Goal: Task Accomplishment & Management: Use online tool/utility

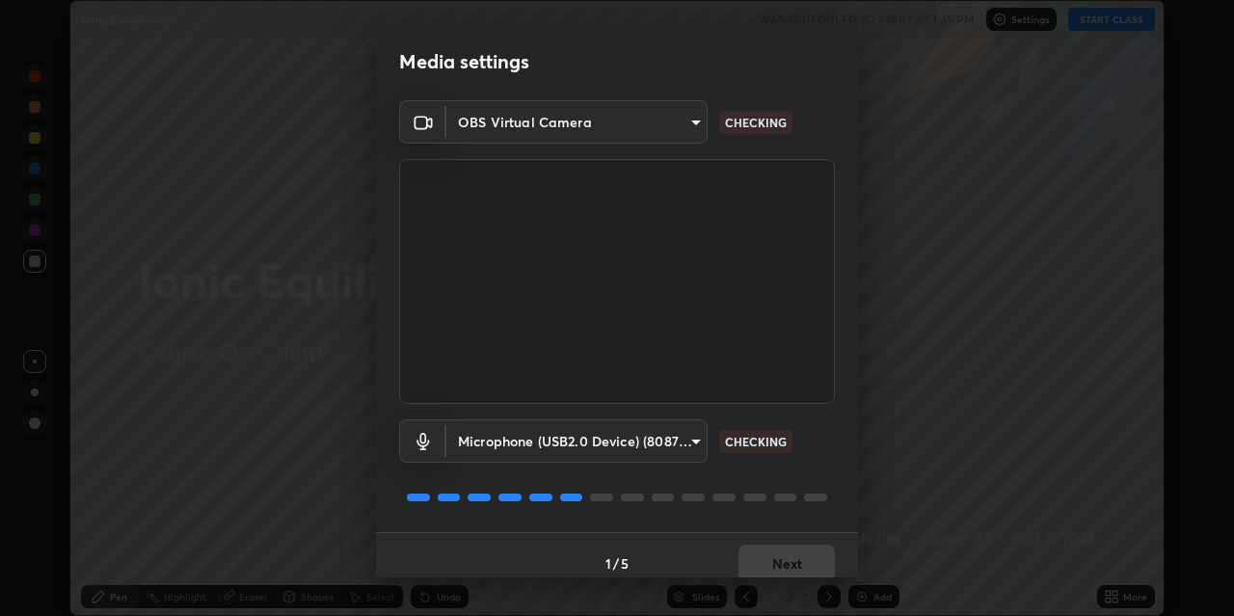
scroll to position [16, 0]
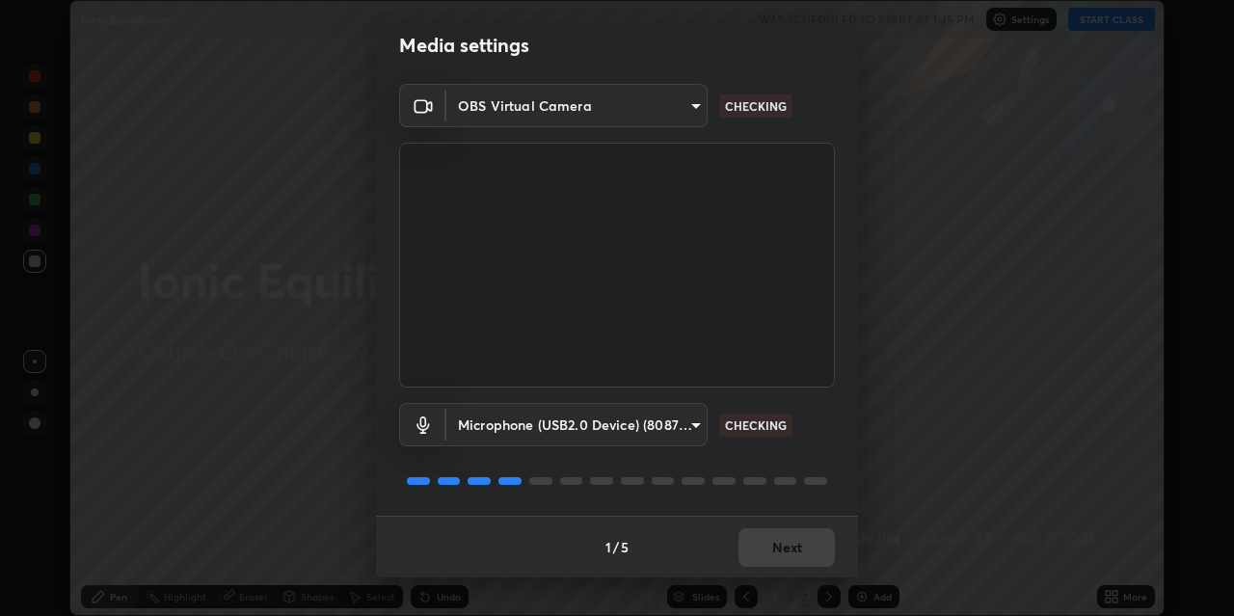
click at [772, 554] on div "1 / 5 Next" at bounding box center [617, 547] width 482 height 62
click at [771, 561] on div "1 / 5 Next" at bounding box center [617, 547] width 482 height 62
click at [770, 556] on div "1 / 5 Next" at bounding box center [617, 547] width 482 height 62
click at [788, 548] on button "Next" at bounding box center [786, 547] width 96 height 39
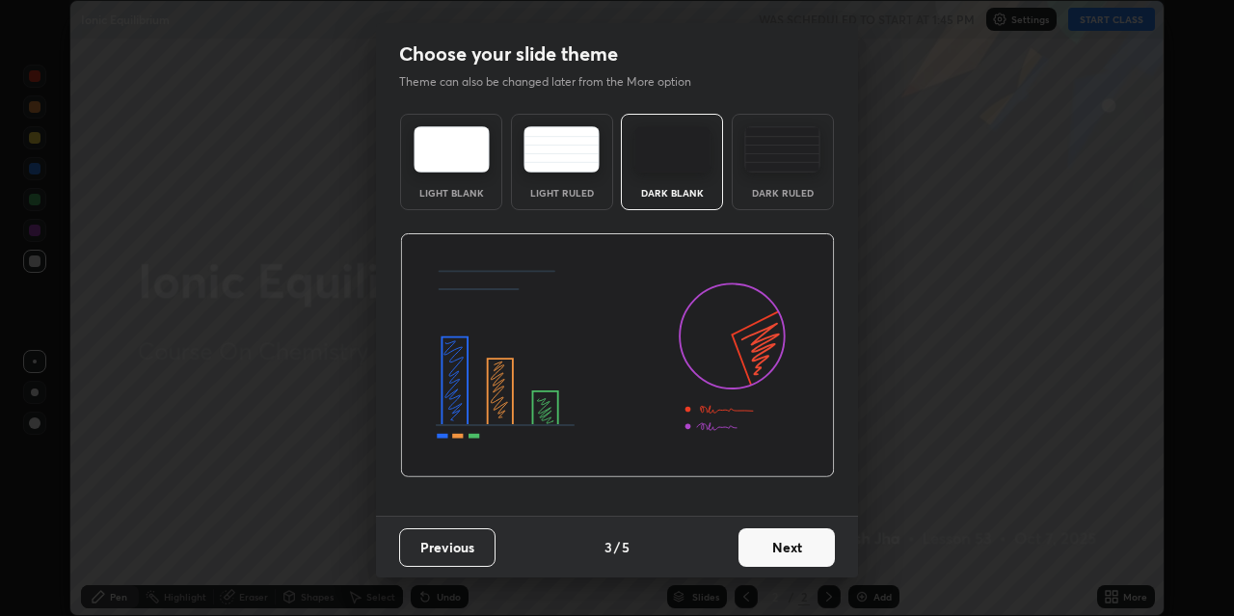
click at [792, 550] on button "Next" at bounding box center [786, 547] width 96 height 39
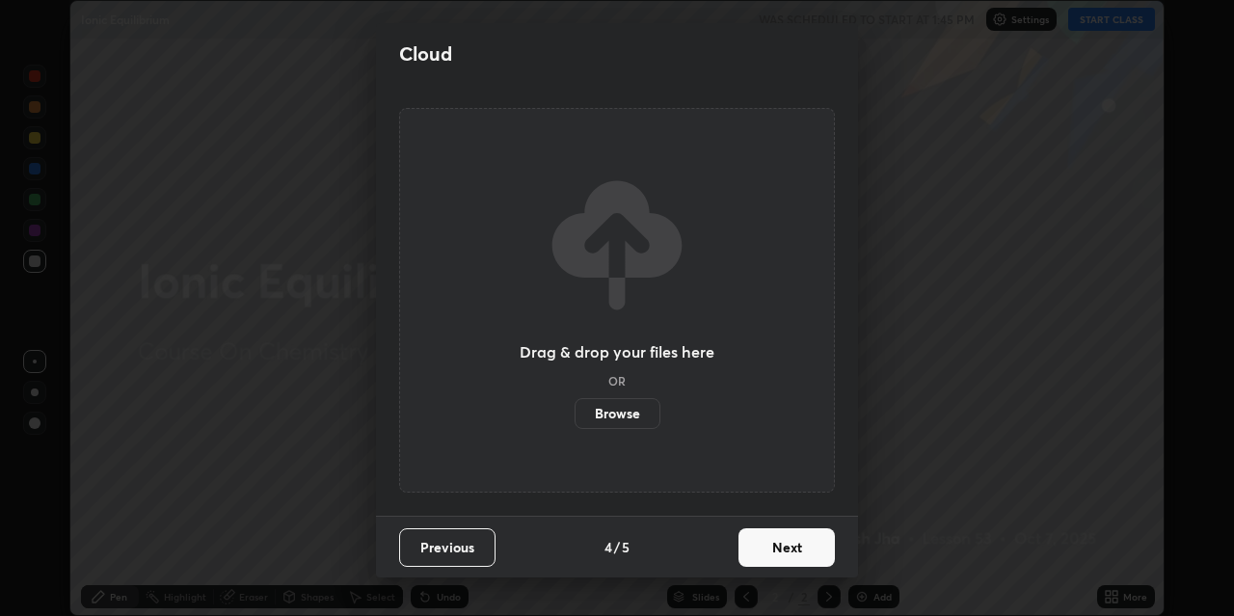
click at [799, 540] on button "Next" at bounding box center [786, 547] width 96 height 39
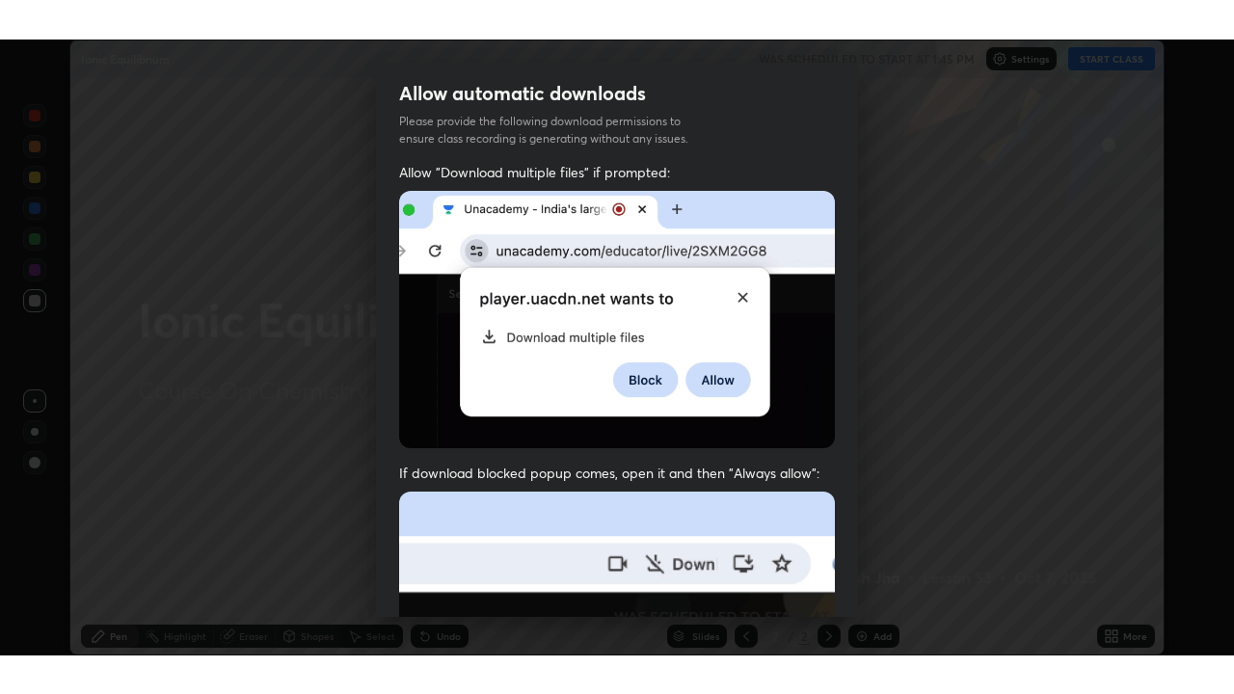
scroll to position [410, 0]
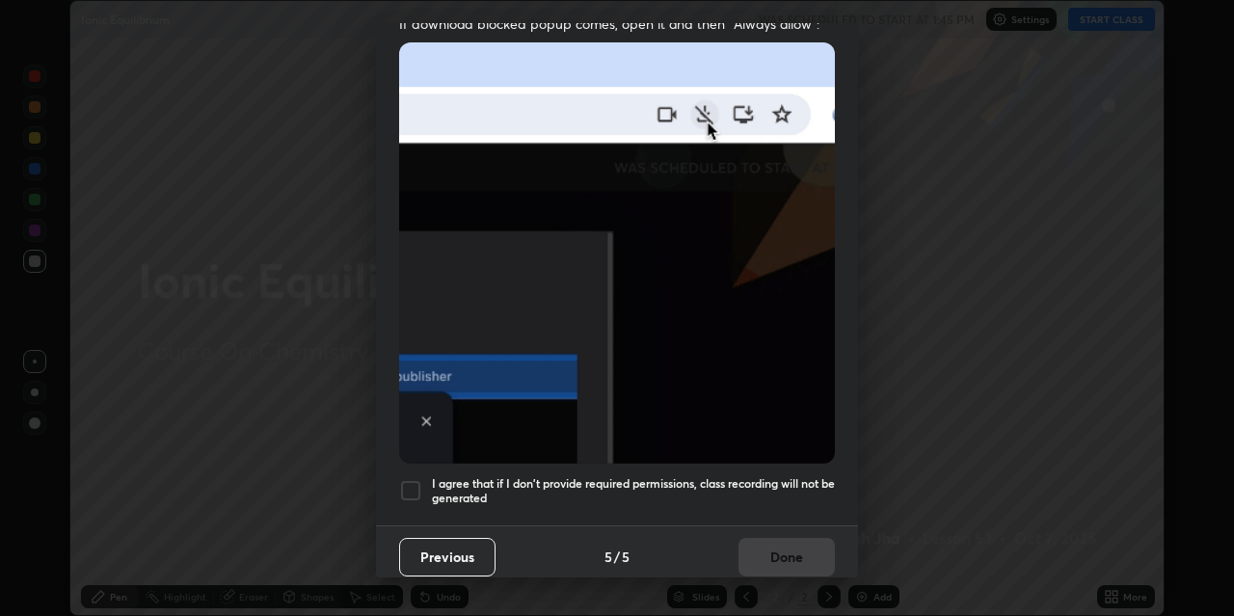
click at [413, 479] on div at bounding box center [410, 490] width 23 height 23
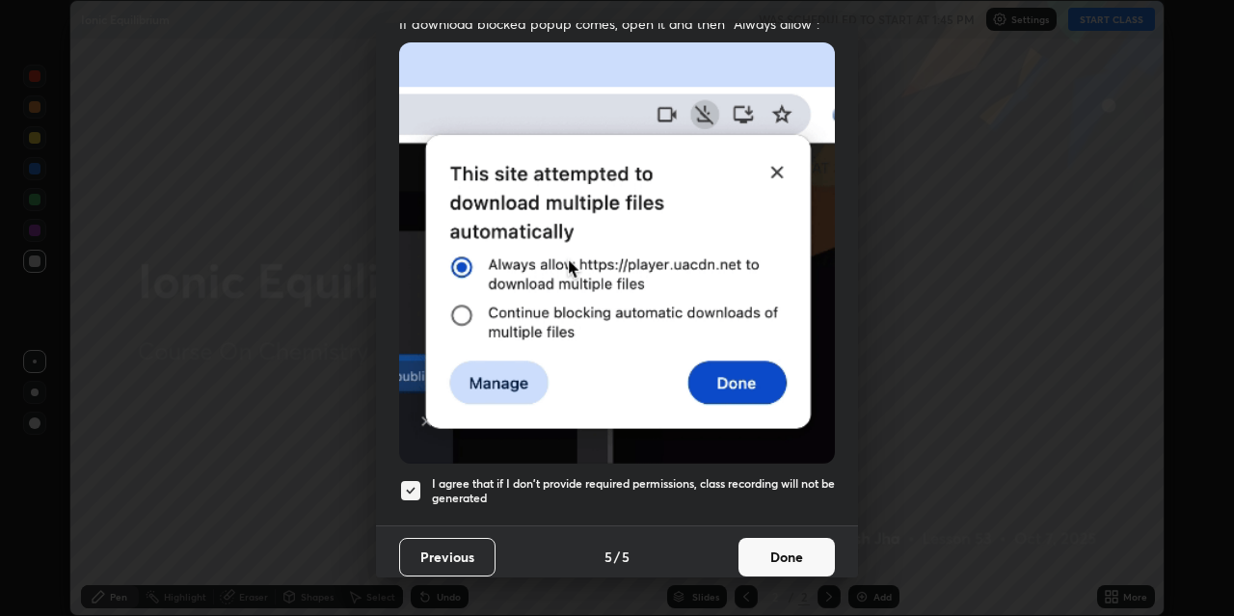
click at [808, 548] on button "Done" at bounding box center [786, 557] width 96 height 39
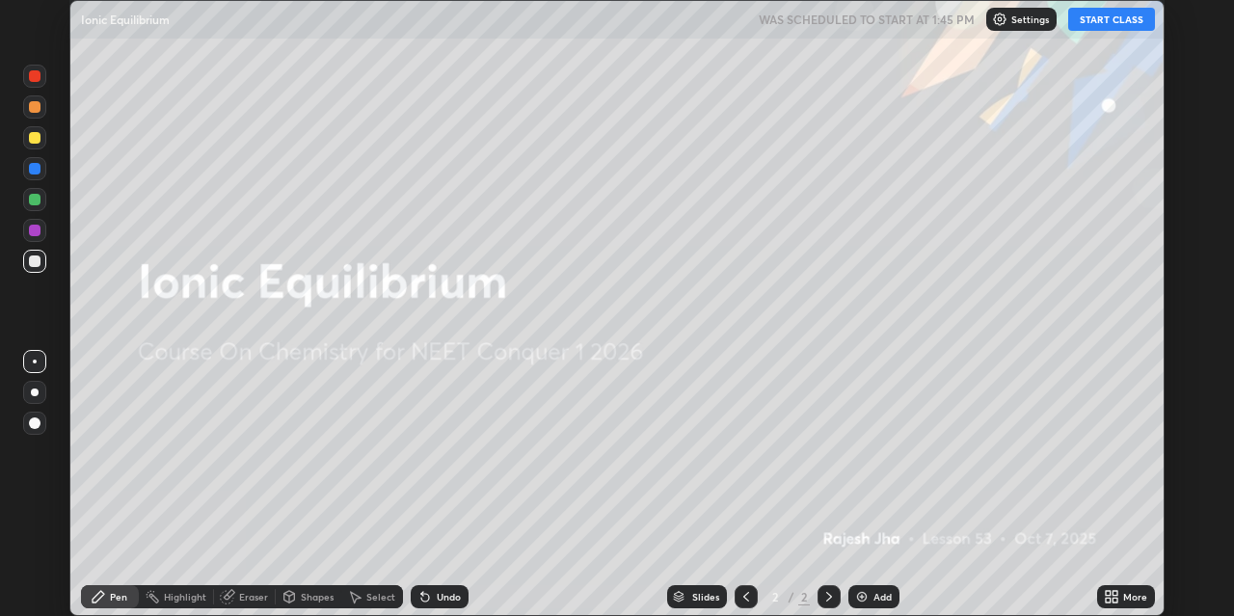
click at [1118, 15] on button "START CLASS" at bounding box center [1111, 19] width 87 height 23
click at [1125, 592] on div "More" at bounding box center [1135, 597] width 24 height 10
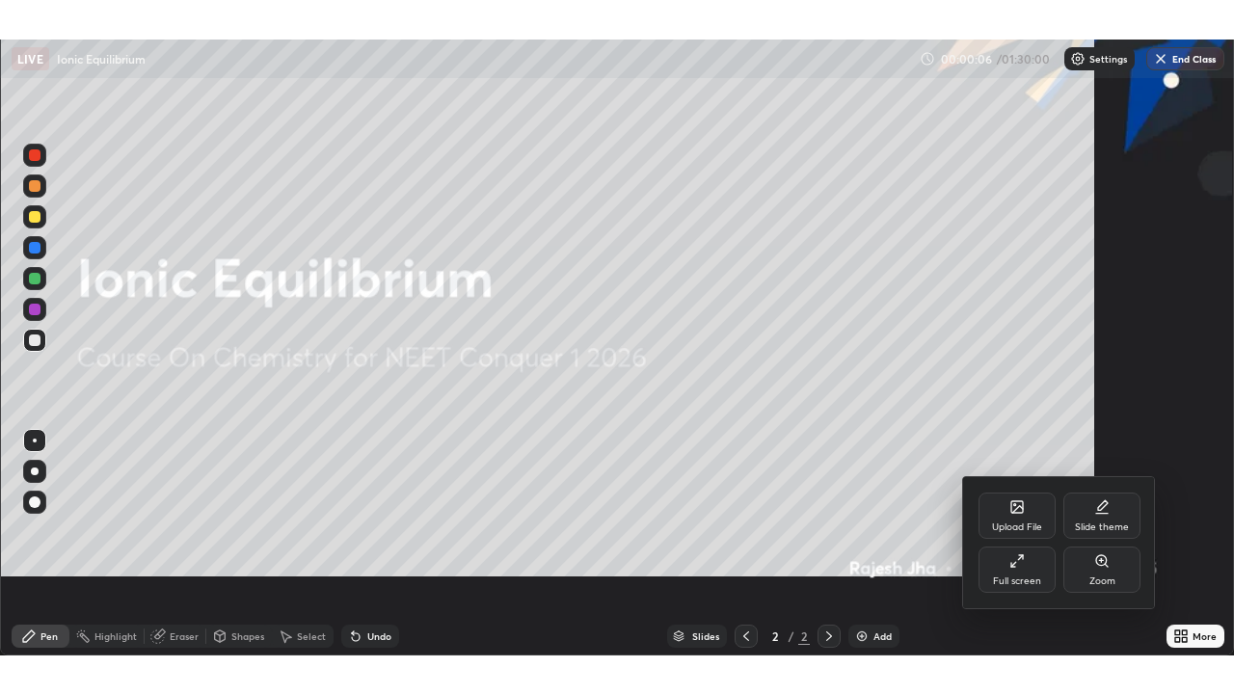
scroll to position [694, 1234]
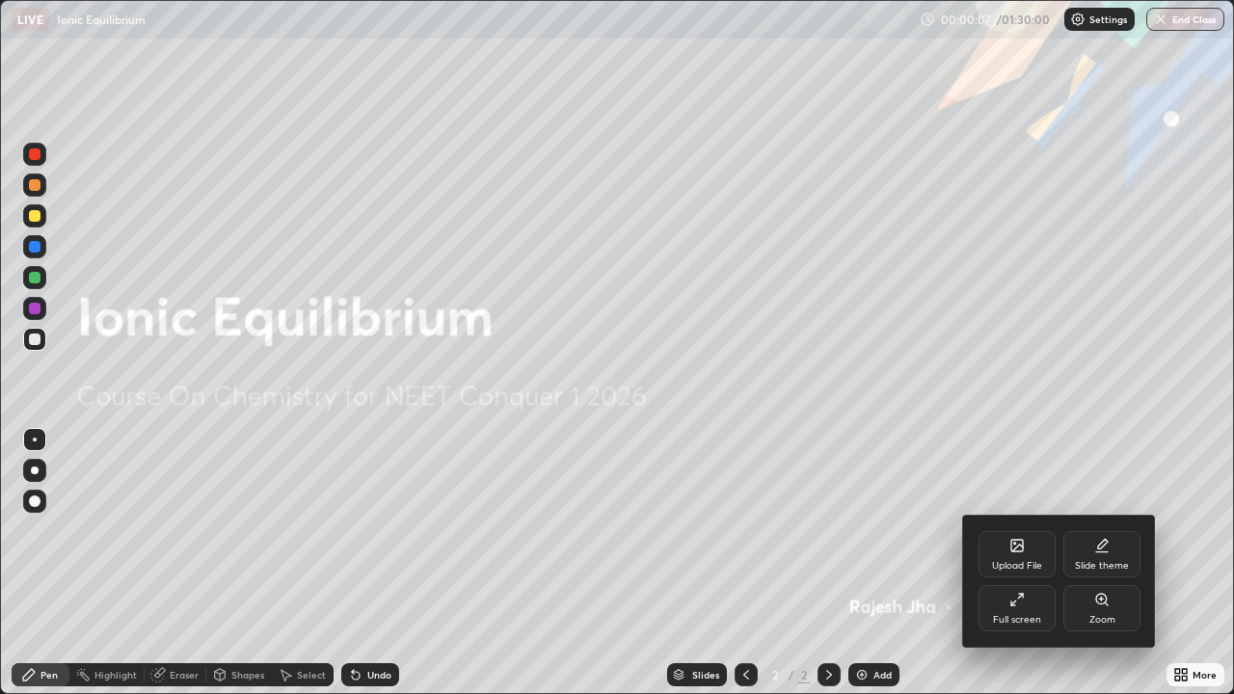
click at [867, 615] on div at bounding box center [617, 347] width 1234 height 694
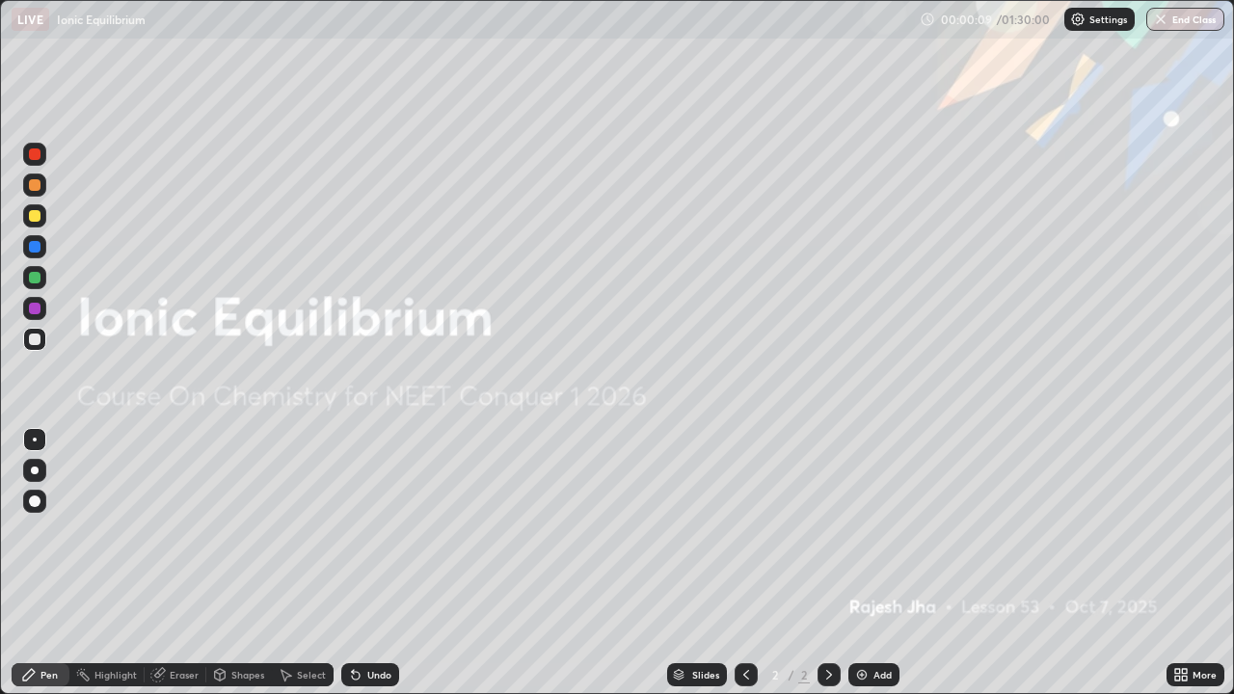
click at [870, 615] on div "Add" at bounding box center [873, 674] width 51 height 23
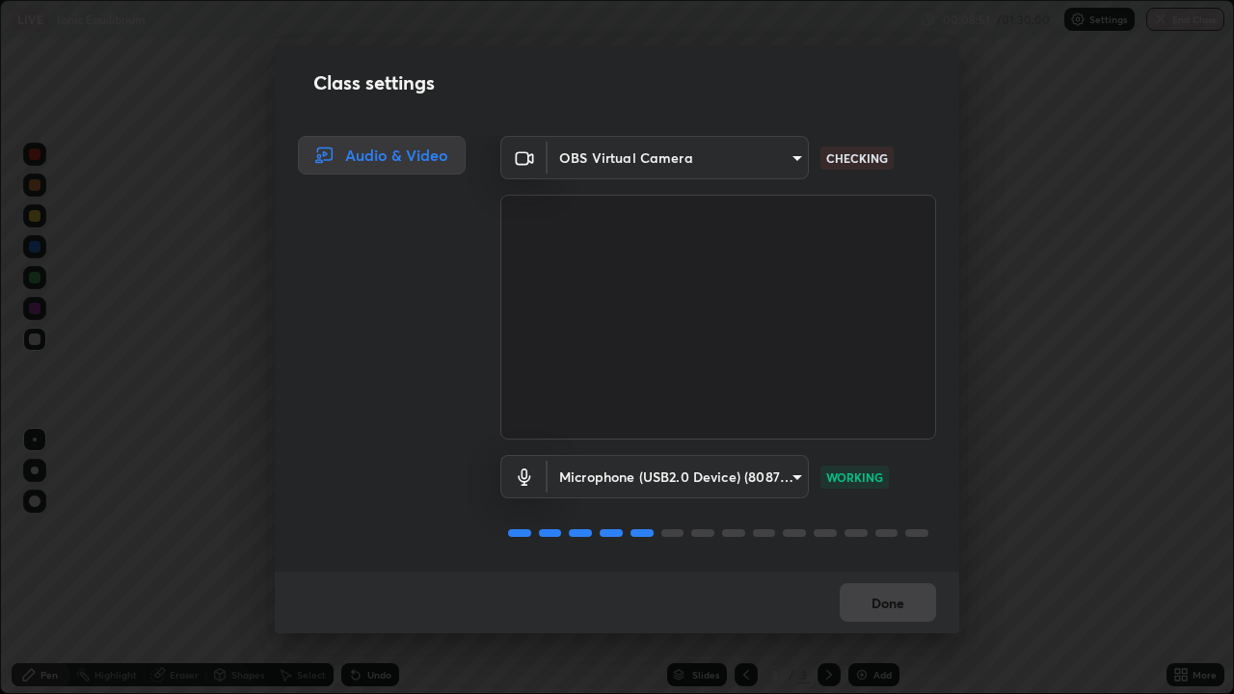
click at [891, 607] on div "Done" at bounding box center [617, 603] width 684 height 62
click at [897, 605] on div "Done" at bounding box center [617, 603] width 684 height 62
click at [902, 601] on div "Done" at bounding box center [617, 603] width 684 height 62
click at [903, 601] on div "Done" at bounding box center [617, 603] width 684 height 62
click at [907, 601] on div "Done" at bounding box center [617, 603] width 684 height 62
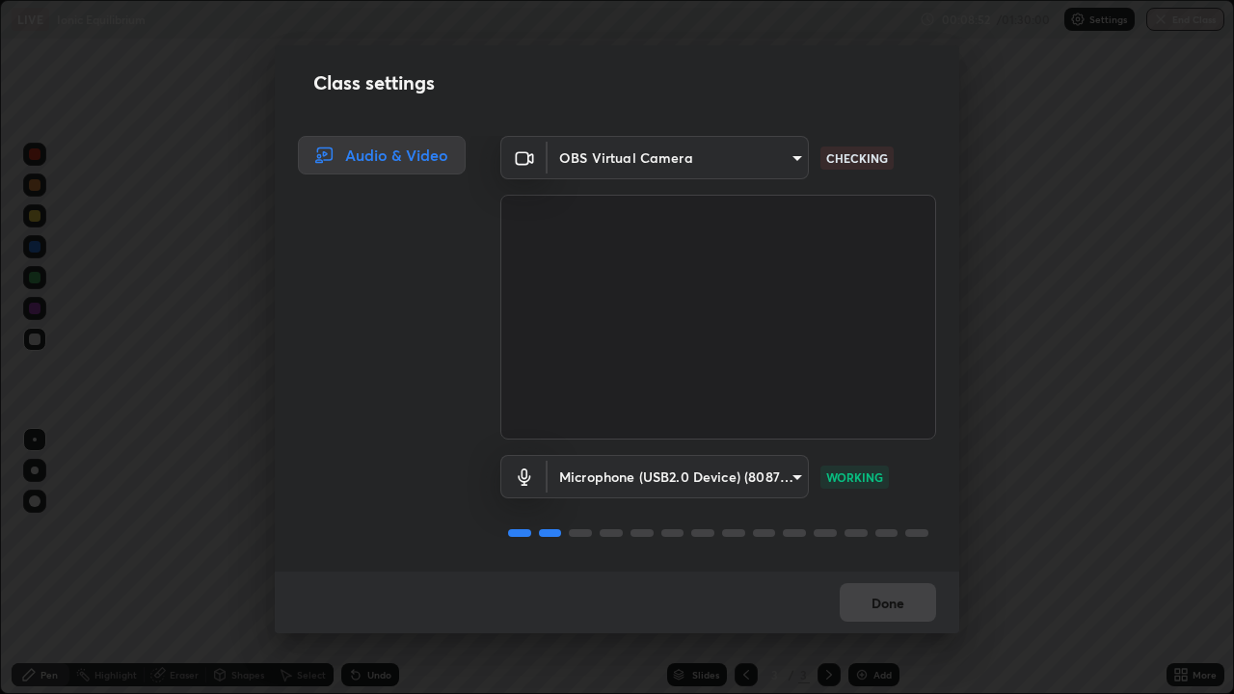
click at [907, 601] on div "Done" at bounding box center [617, 603] width 684 height 62
click at [913, 594] on div "Done" at bounding box center [617, 603] width 684 height 62
click at [913, 595] on button "Done" at bounding box center [888, 602] width 96 height 39
click at [891, 592] on button "Done" at bounding box center [888, 602] width 96 height 39
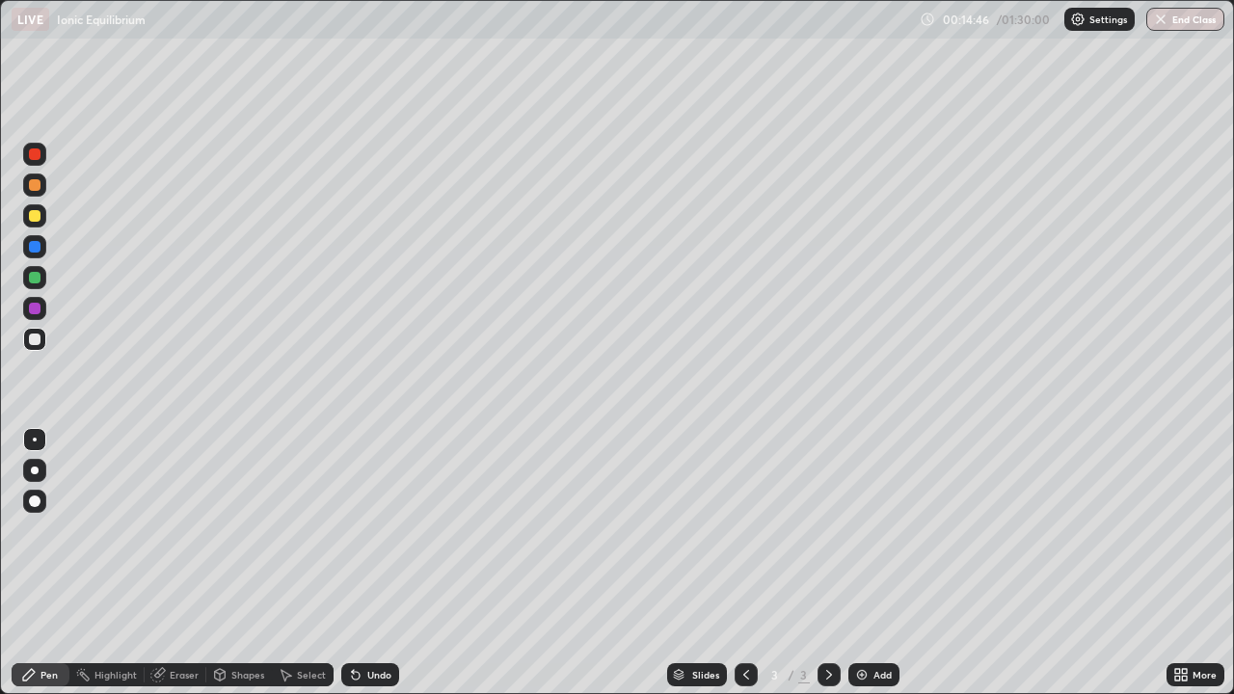
click at [33, 185] on div at bounding box center [35, 185] width 12 height 12
click at [32, 216] on div at bounding box center [35, 216] width 12 height 12
click at [38, 190] on div at bounding box center [35, 185] width 12 height 12
click at [181, 615] on div "Eraser" at bounding box center [184, 675] width 29 height 10
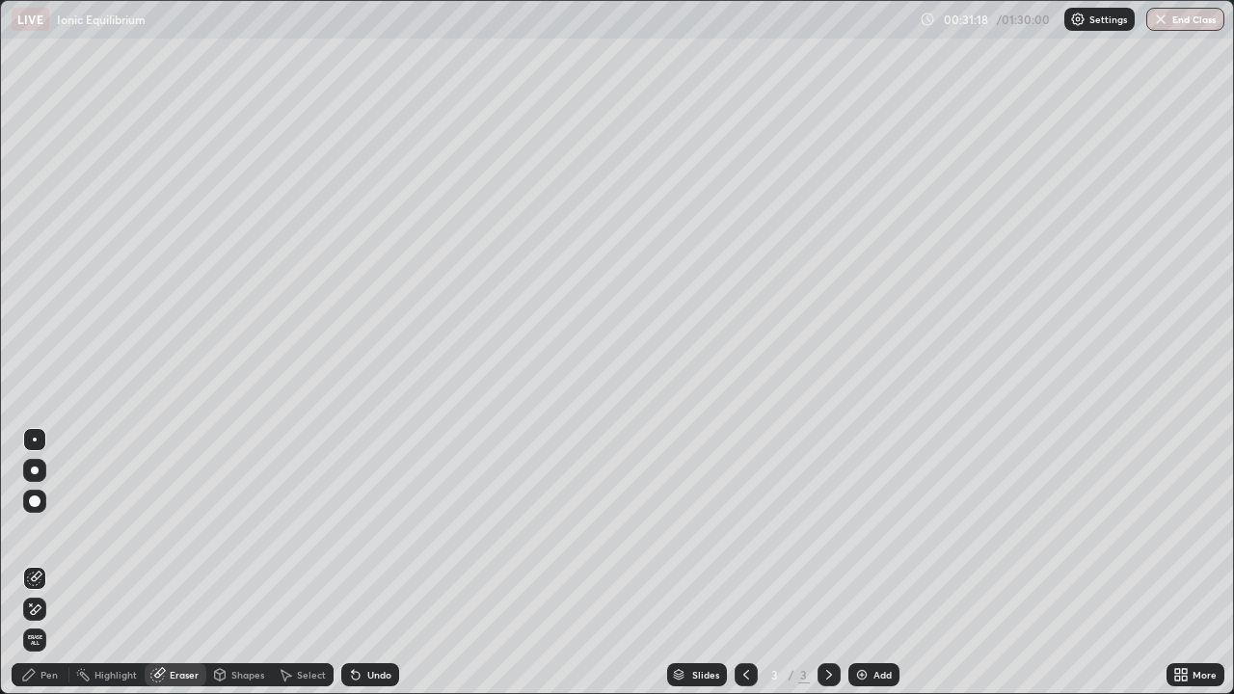
click at [35, 615] on icon at bounding box center [28, 674] width 15 height 15
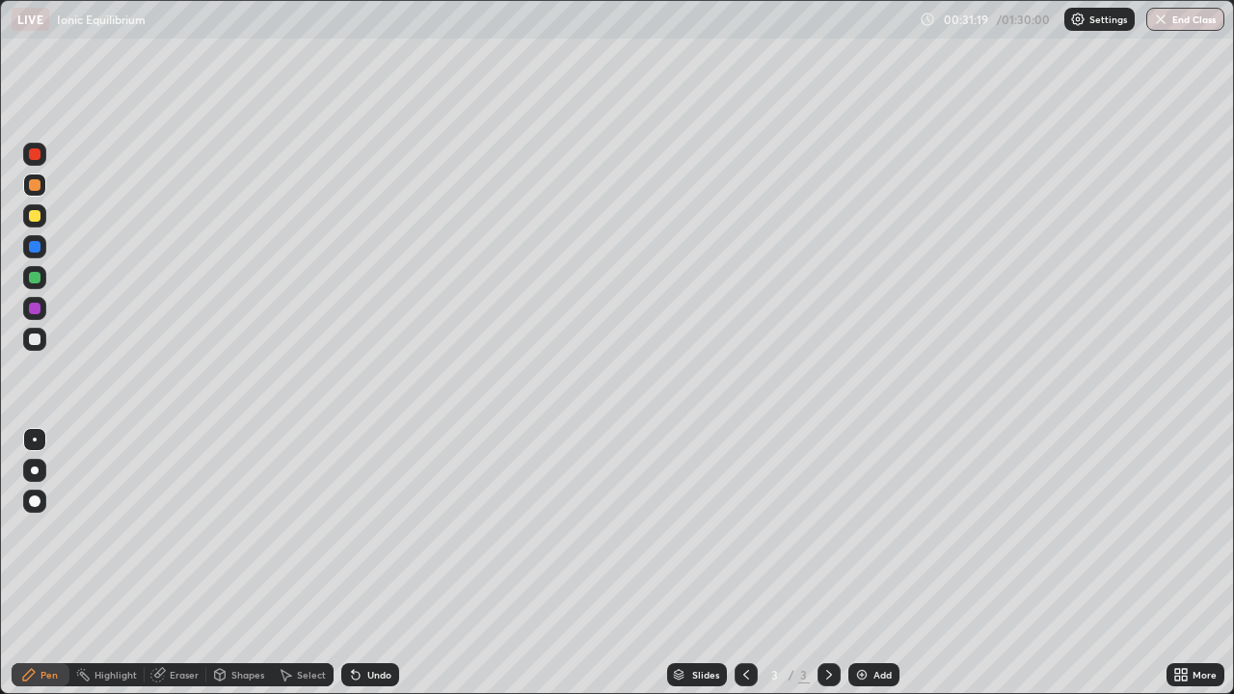
click at [34, 503] on div at bounding box center [35, 501] width 12 height 12
click at [36, 338] on div at bounding box center [35, 340] width 12 height 12
click at [35, 340] on div at bounding box center [35, 340] width 12 height 12
click at [31, 210] on div at bounding box center [35, 216] width 12 height 12
click at [866, 615] on img at bounding box center [861, 674] width 15 height 15
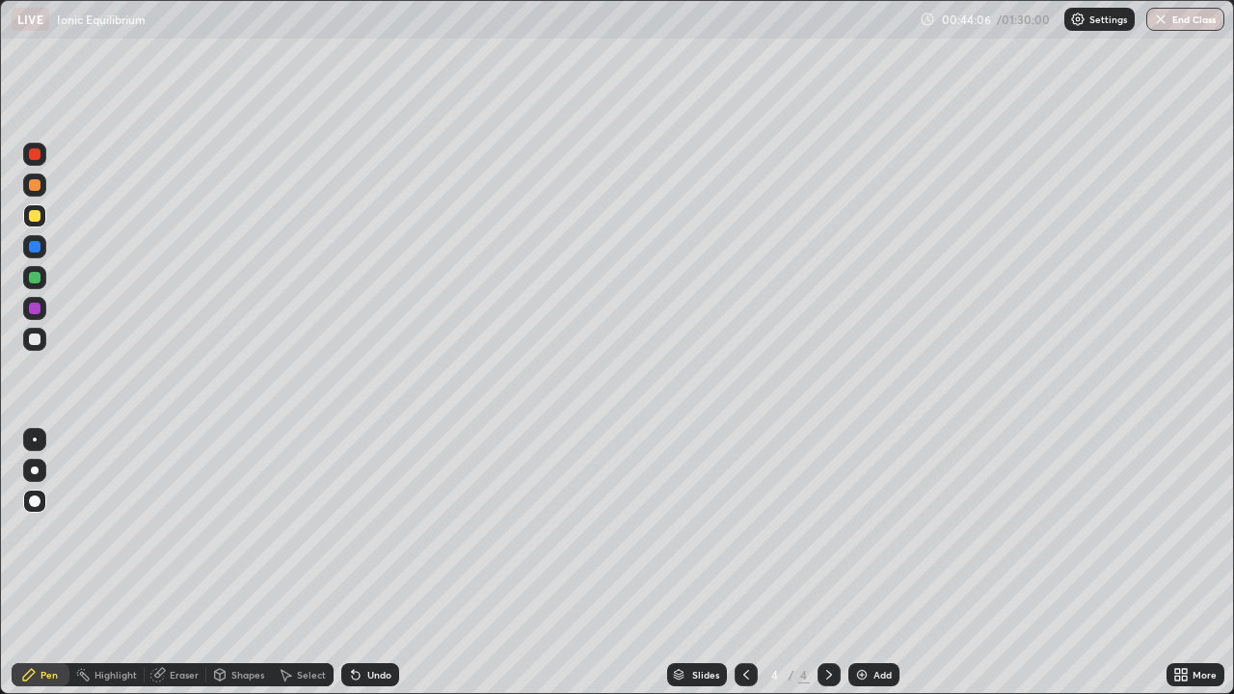
click at [0, 62] on div "Setting up your live class" at bounding box center [617, 347] width 1234 height 694
click at [183, 615] on div "Eraser" at bounding box center [184, 675] width 29 height 10
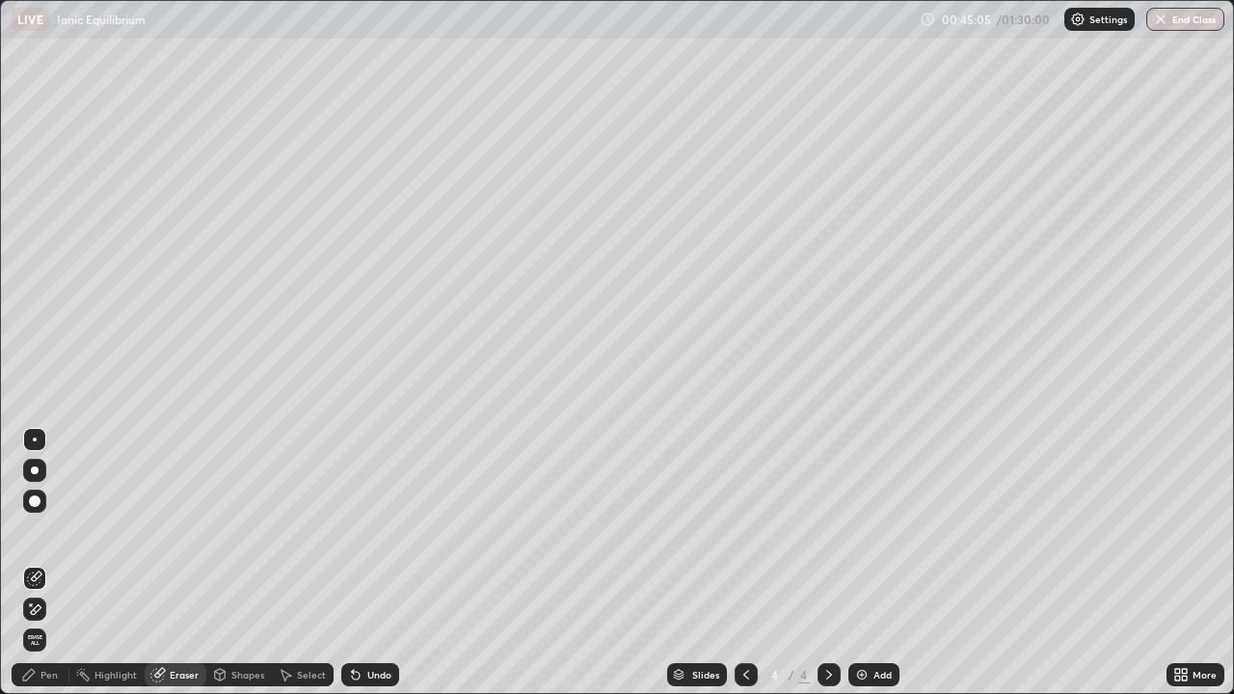
click at [56, 615] on div "Pen" at bounding box center [48, 675] width 17 height 10
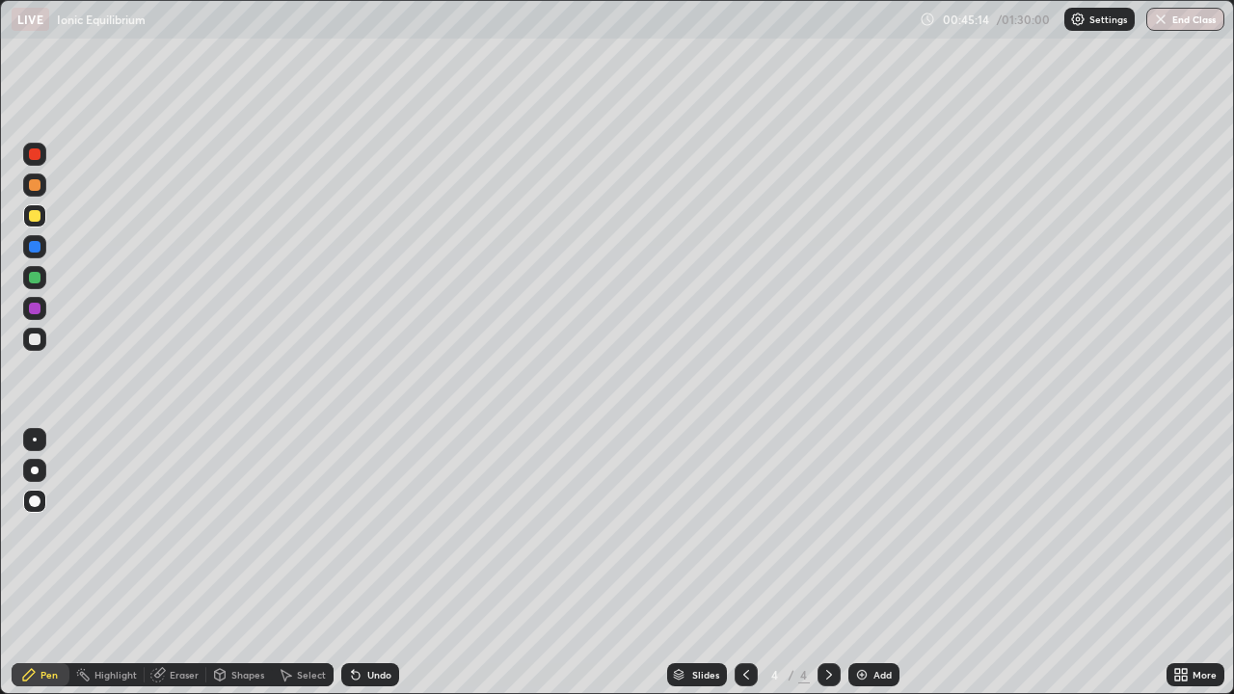
click at [174, 615] on div "Eraser" at bounding box center [184, 675] width 29 height 10
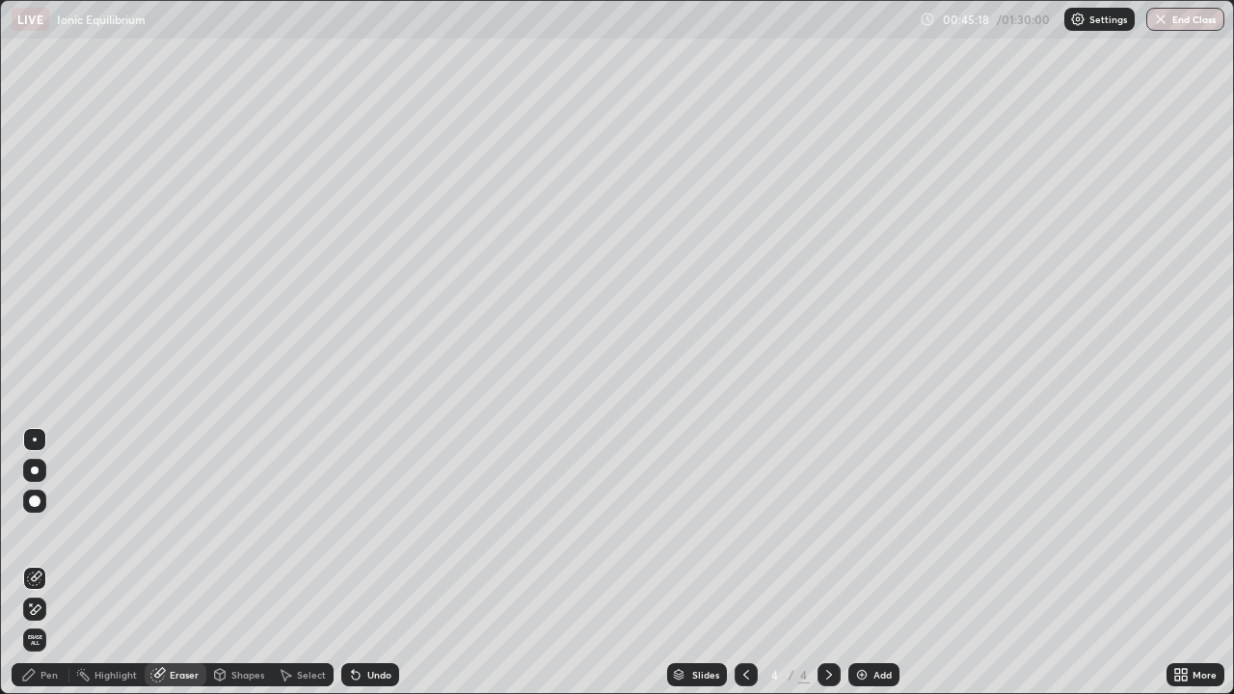
click at [39, 615] on div "Pen" at bounding box center [41, 674] width 58 height 23
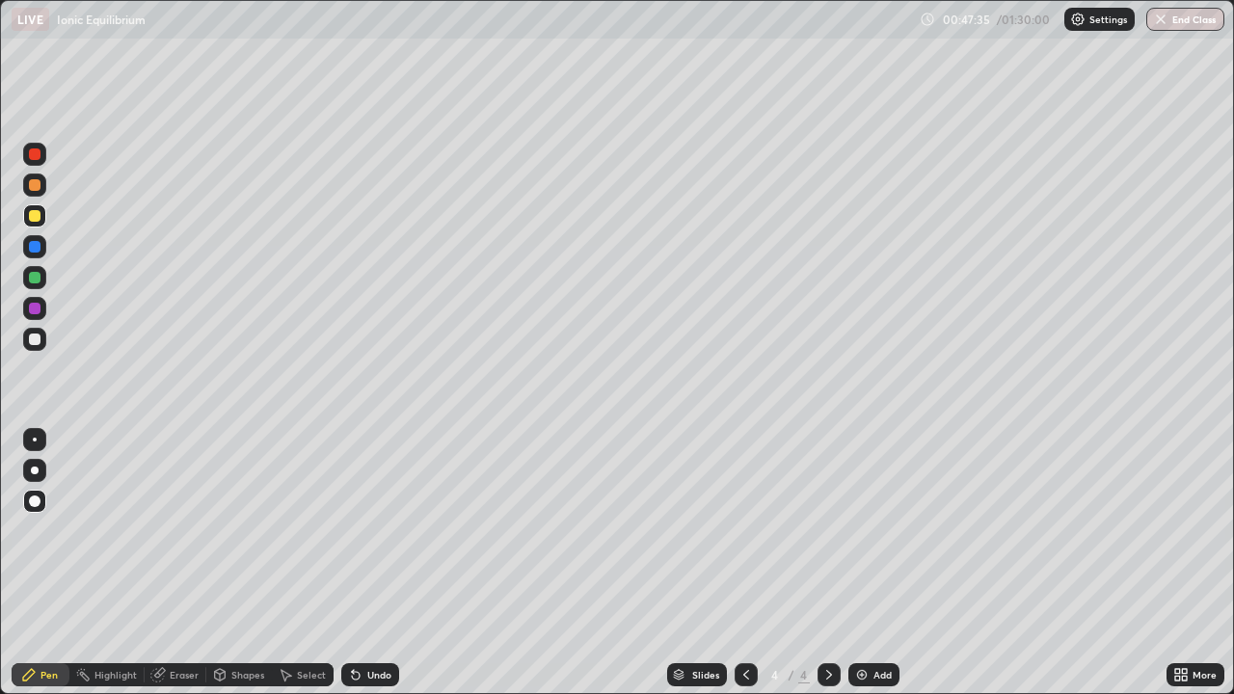
click at [189, 615] on div "Eraser" at bounding box center [184, 675] width 29 height 10
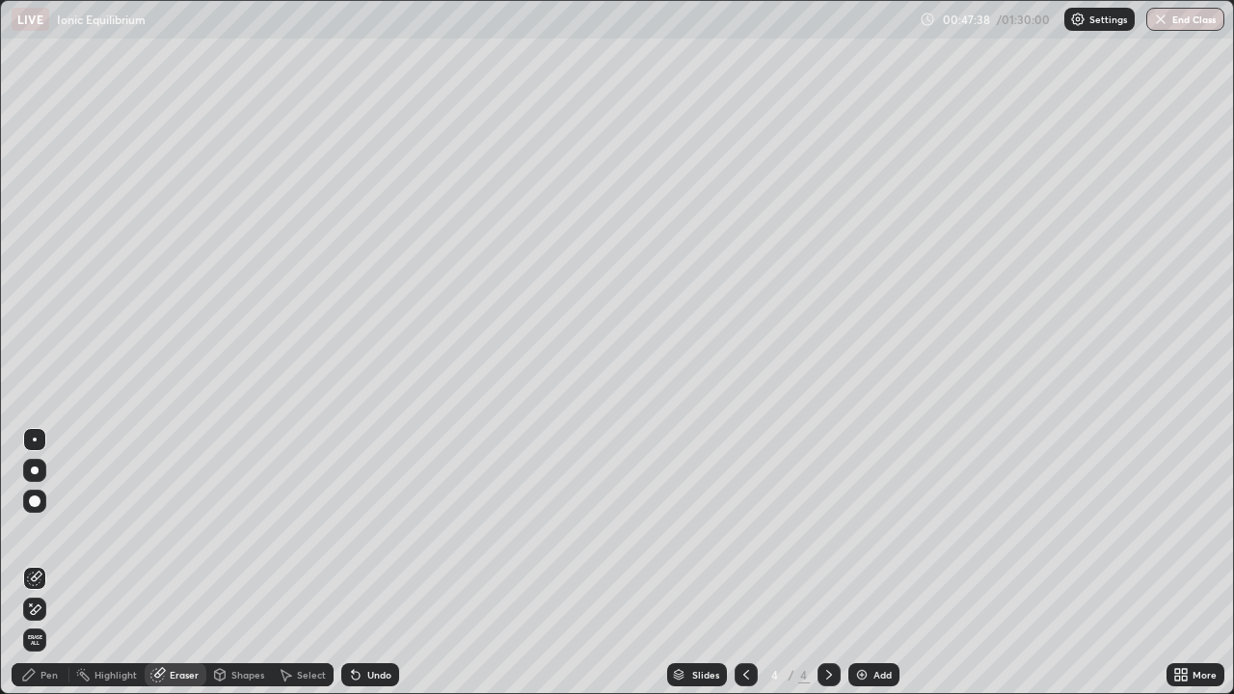
click at [63, 615] on div "Pen" at bounding box center [41, 674] width 58 height 23
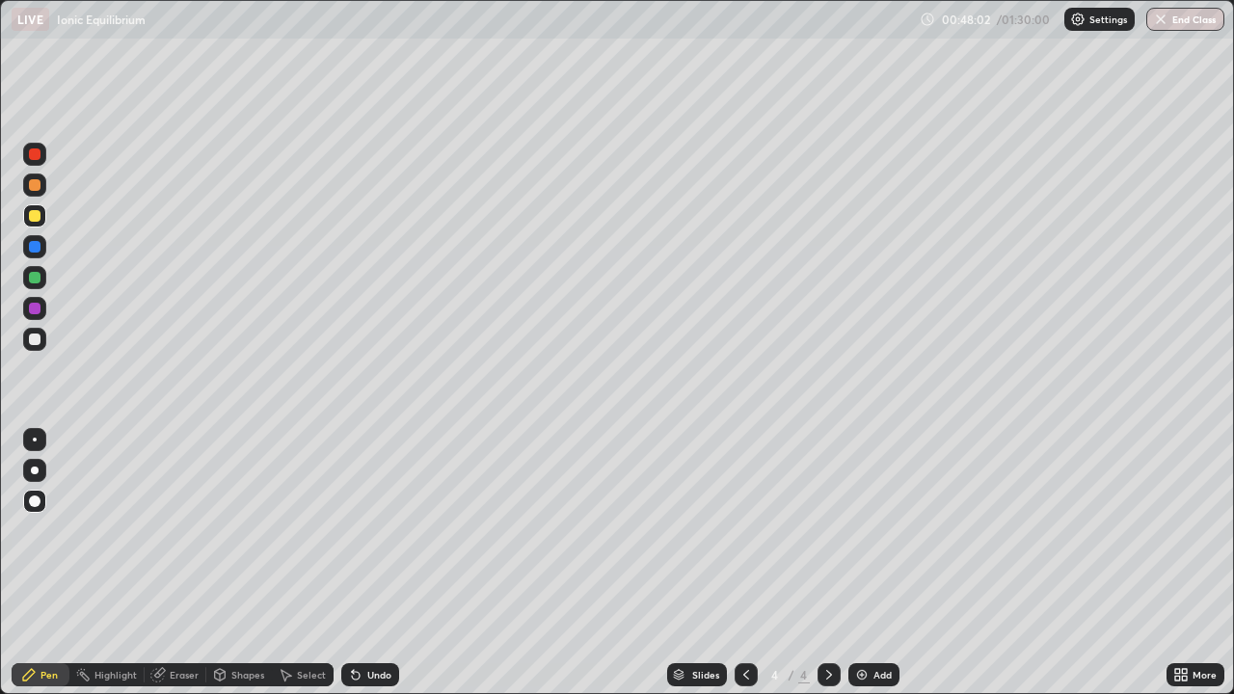
click at [36, 339] on div at bounding box center [35, 340] width 12 height 12
click at [174, 615] on div "Eraser" at bounding box center [176, 674] width 62 height 23
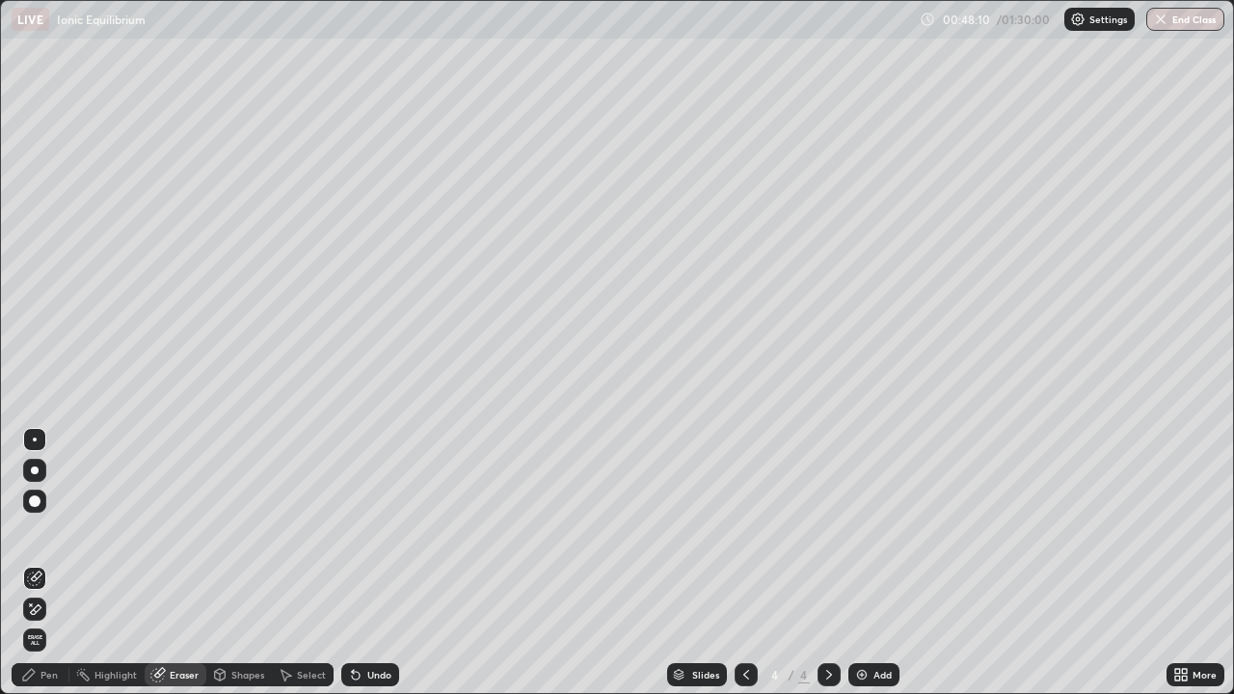
click at [36, 615] on icon at bounding box center [28, 674] width 15 height 15
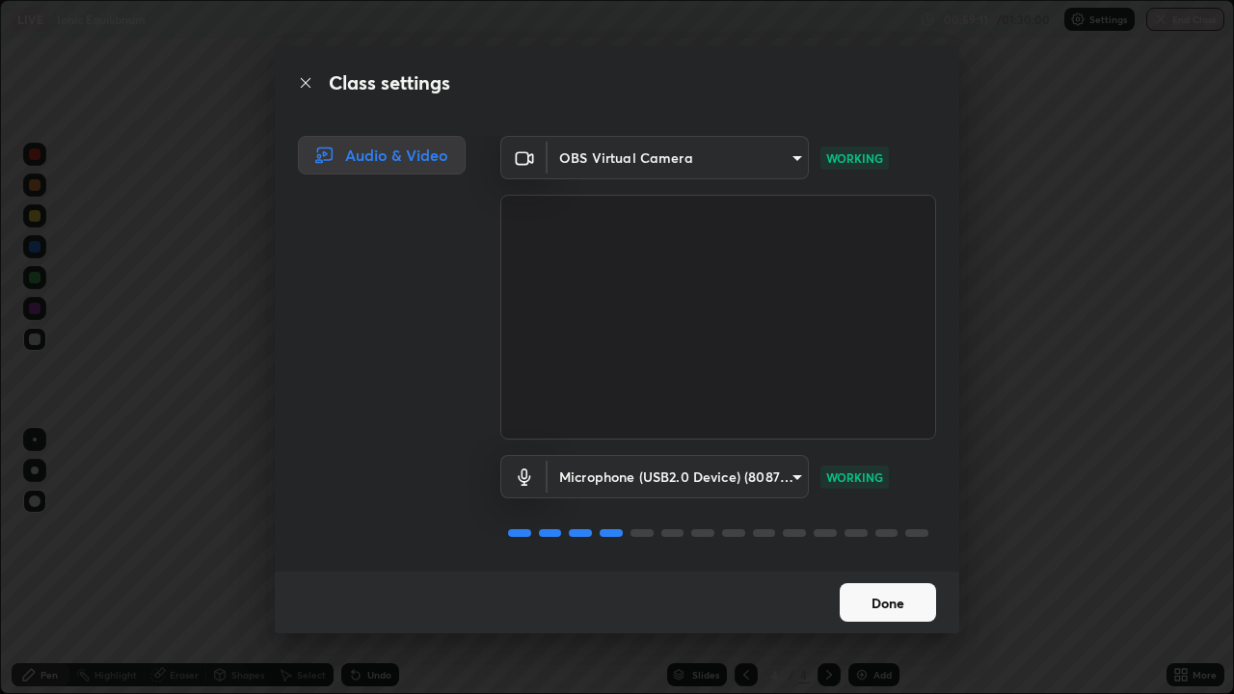
click at [889, 603] on button "Done" at bounding box center [888, 602] width 96 height 39
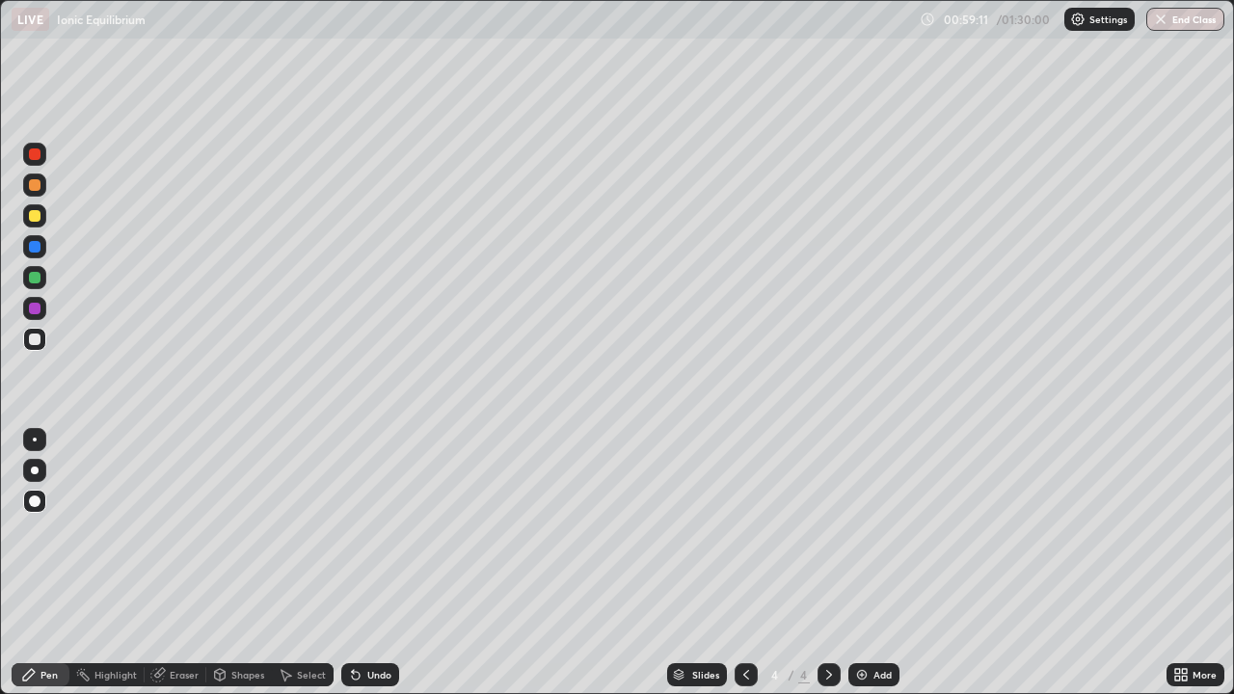
click at [877, 615] on div "Add" at bounding box center [882, 675] width 18 height 10
click at [183, 615] on div "Eraser" at bounding box center [184, 675] width 29 height 10
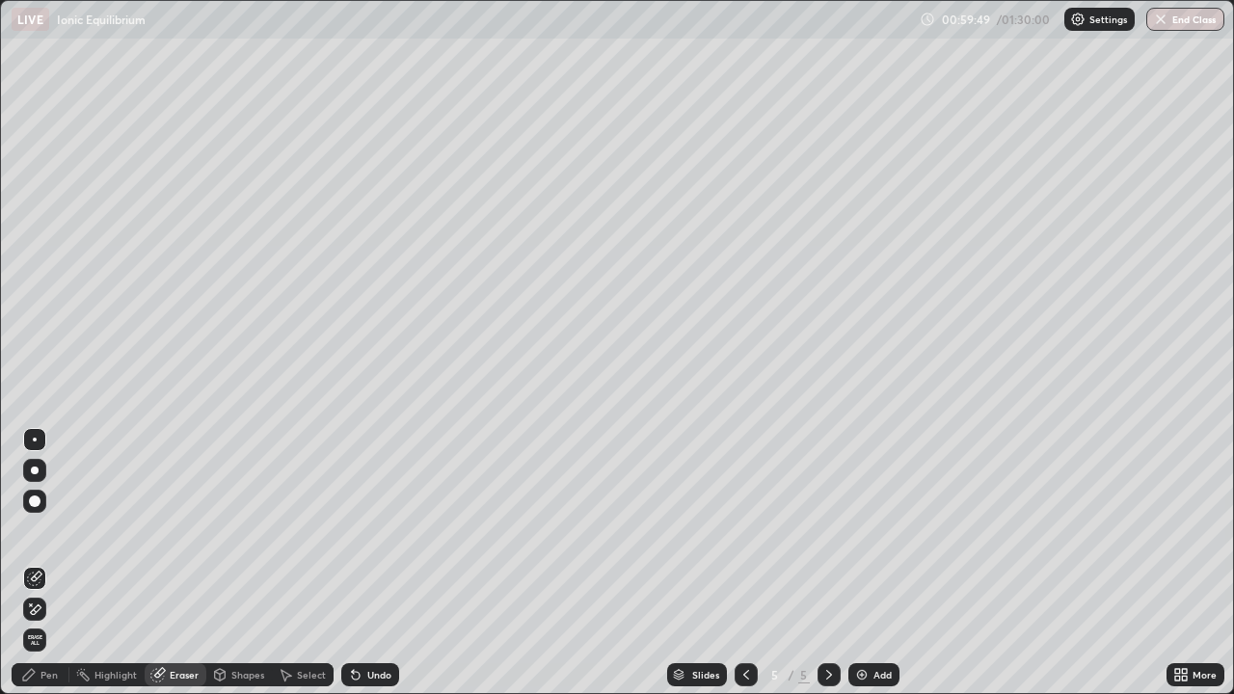
click at [48, 615] on div "Pen" at bounding box center [41, 674] width 58 height 23
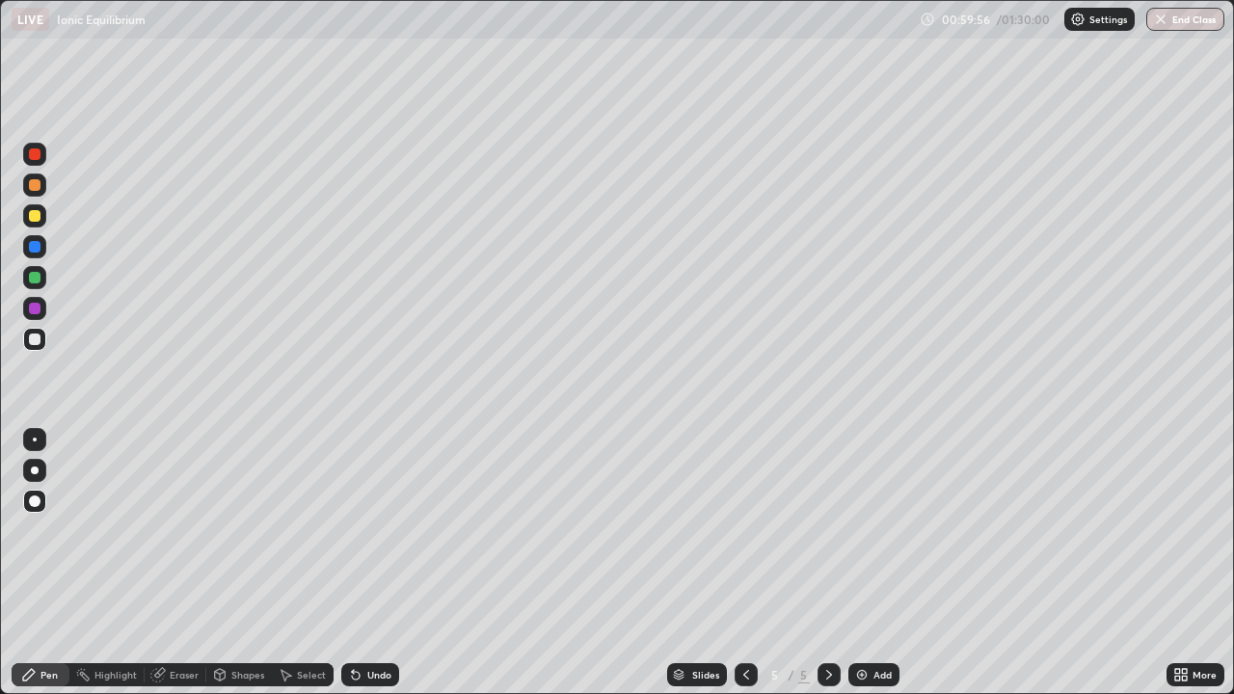
click at [198, 615] on div "Eraser" at bounding box center [176, 674] width 62 height 23
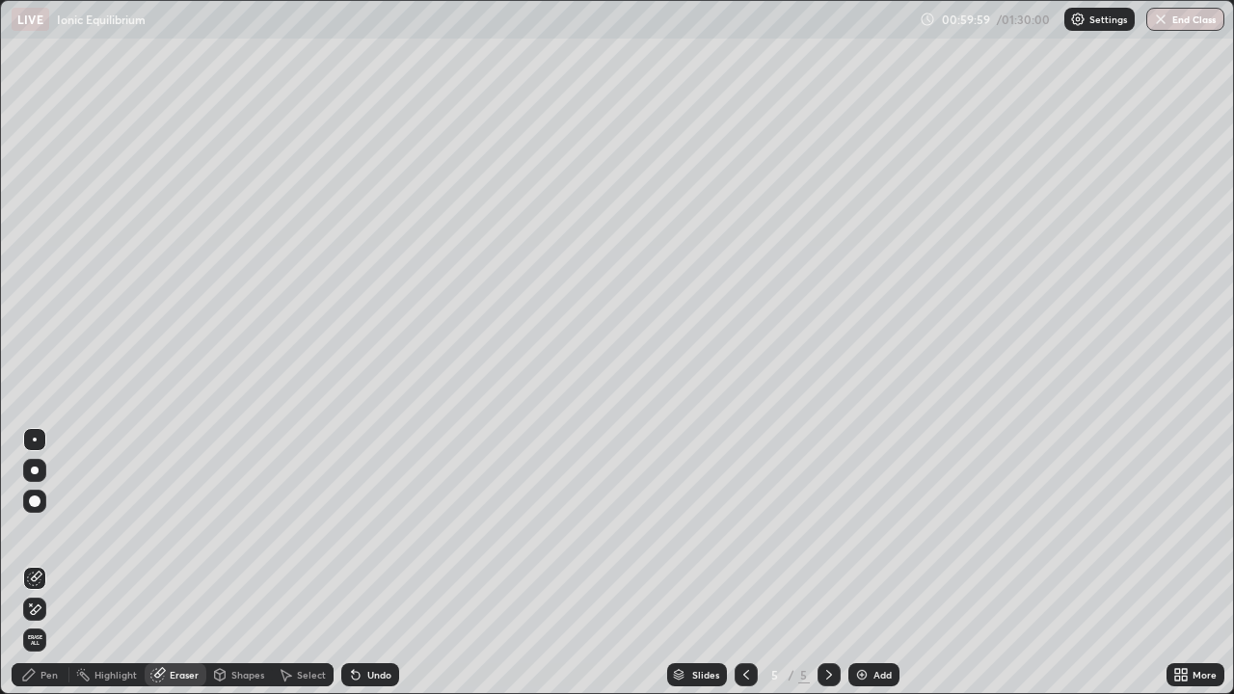
click at [47, 615] on div "Pen" at bounding box center [48, 675] width 17 height 10
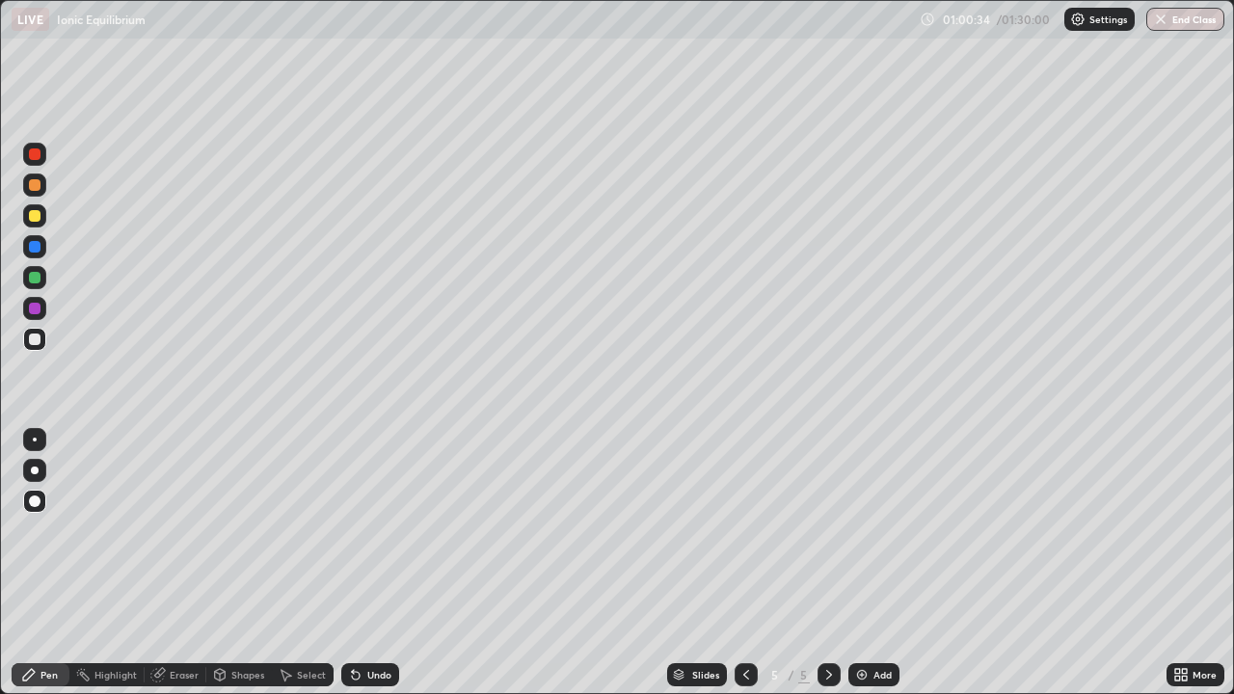
click at [183, 615] on div "Eraser" at bounding box center [184, 675] width 29 height 10
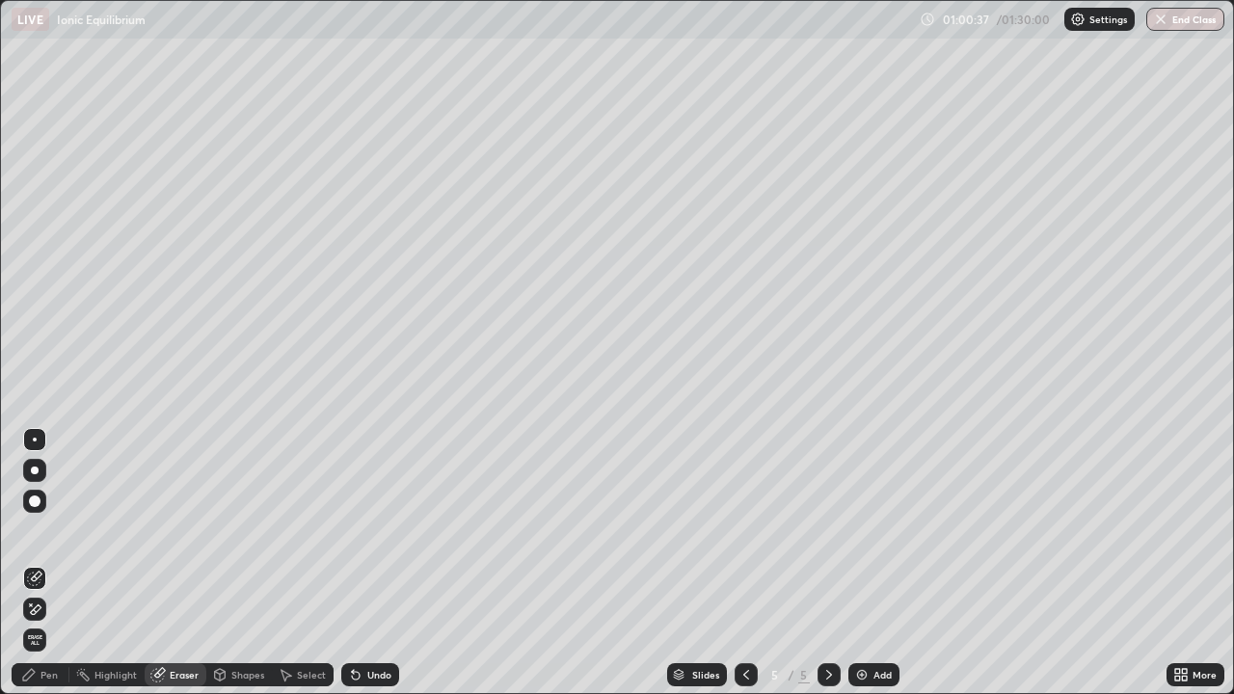
click at [42, 615] on div "Pen" at bounding box center [48, 675] width 17 height 10
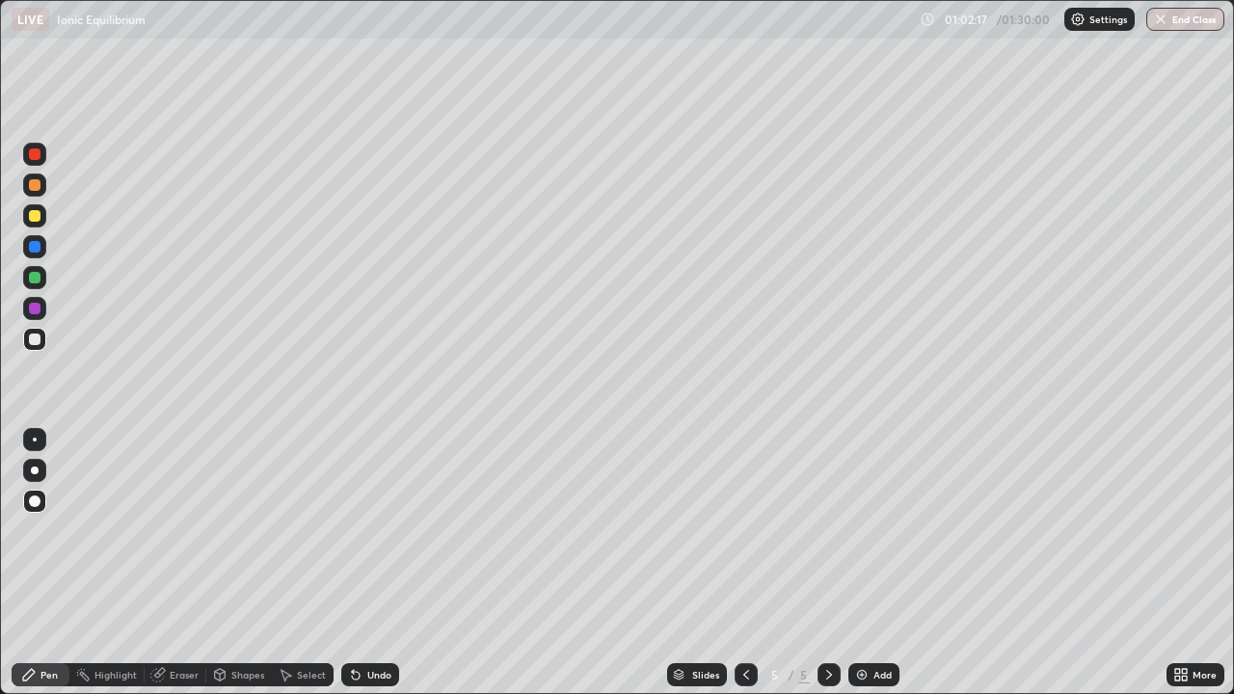
click at [494, 615] on div "Slides 5 / 5 Add" at bounding box center [782, 674] width 767 height 39
click at [185, 615] on div "Eraser" at bounding box center [184, 675] width 29 height 10
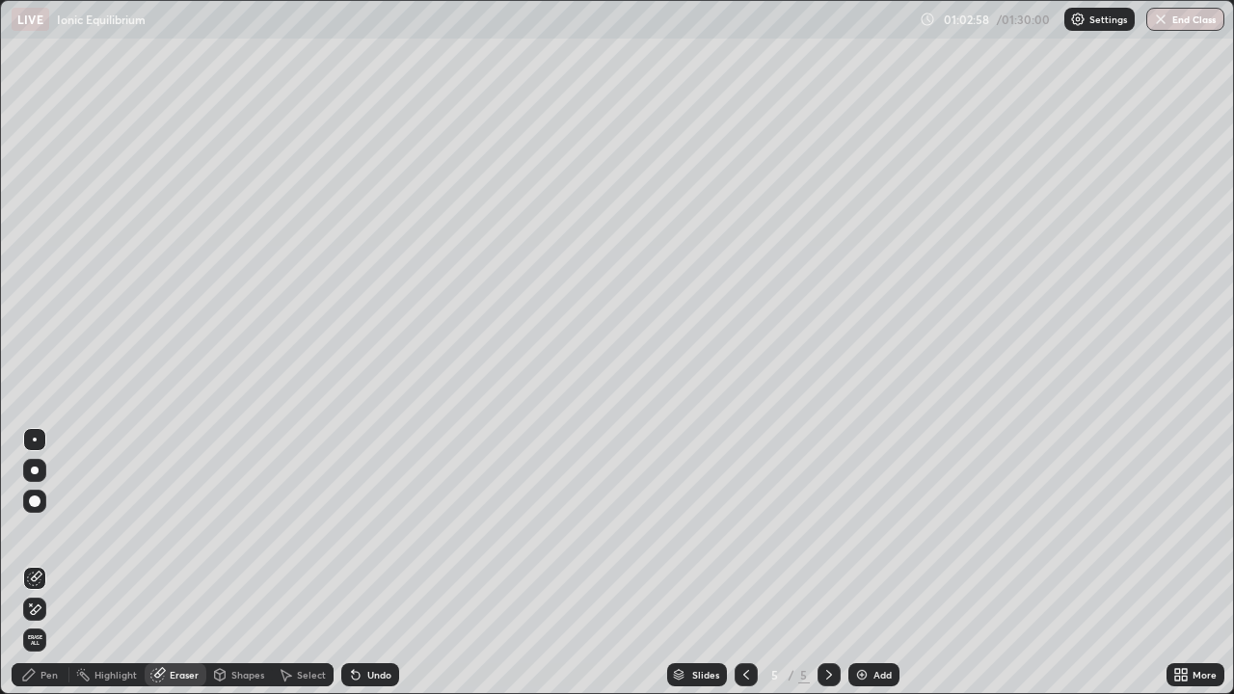
click at [56, 615] on div "Pen" at bounding box center [48, 675] width 17 height 10
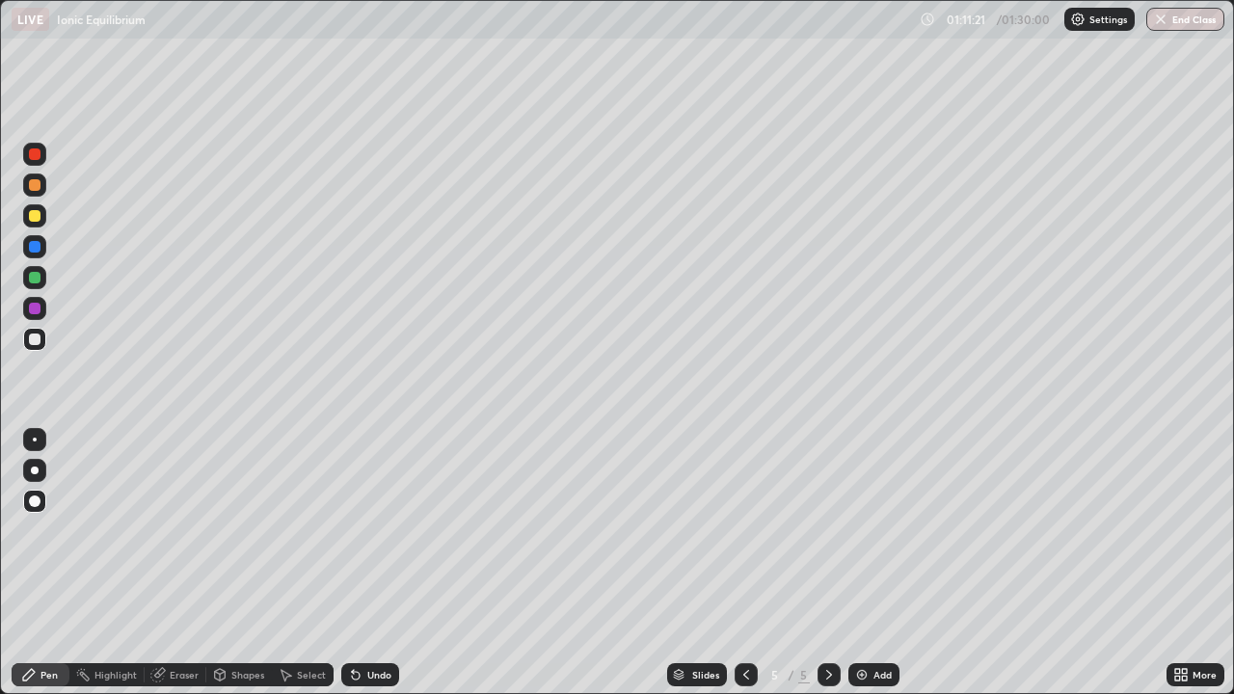
click at [873, 615] on div "Add" at bounding box center [882, 675] width 18 height 10
click at [856, 615] on img at bounding box center [861, 674] width 15 height 15
click at [179, 615] on div "Eraser" at bounding box center [184, 675] width 29 height 10
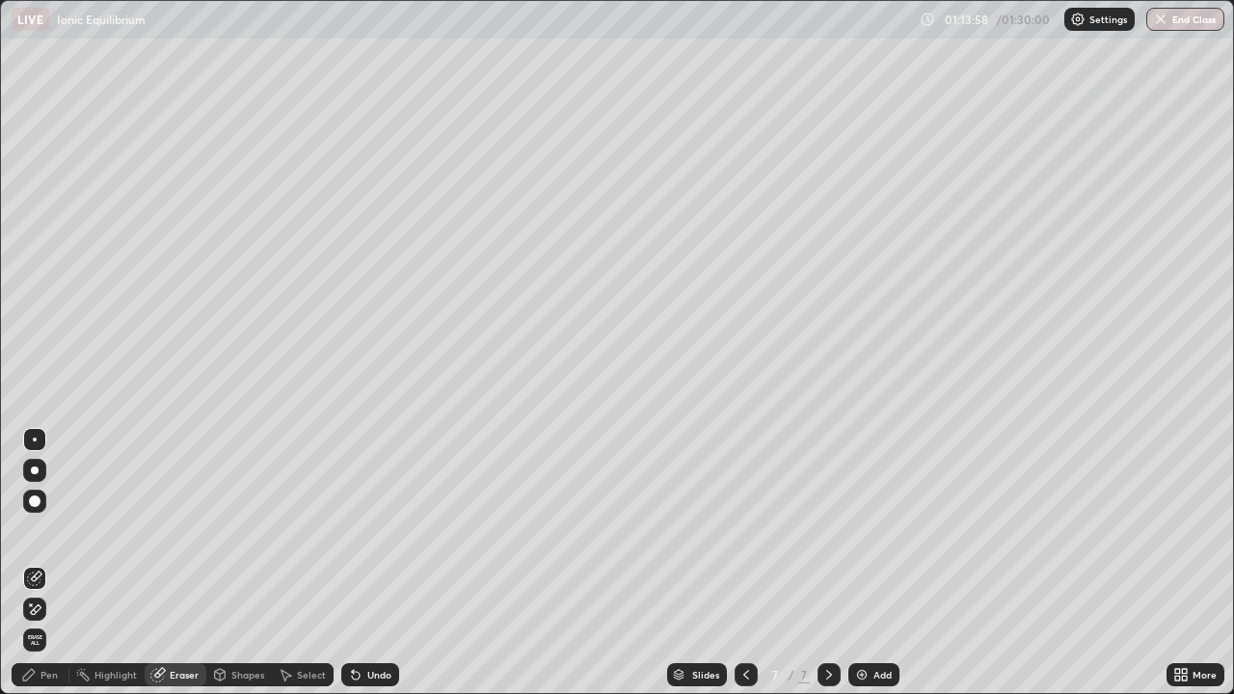
click at [46, 615] on div "Pen" at bounding box center [48, 675] width 17 height 10
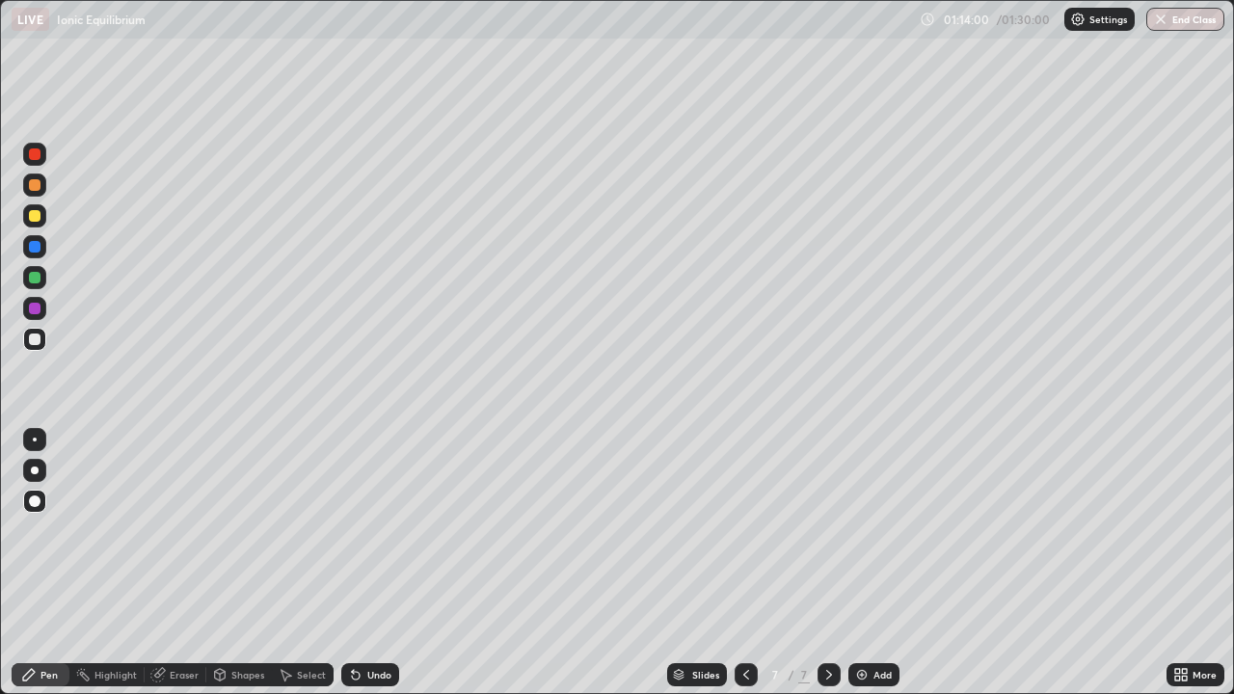
click at [34, 219] on div at bounding box center [35, 216] width 12 height 12
click at [37, 350] on div at bounding box center [34, 339] width 23 height 23
click at [172, 615] on div "Eraser" at bounding box center [184, 675] width 29 height 10
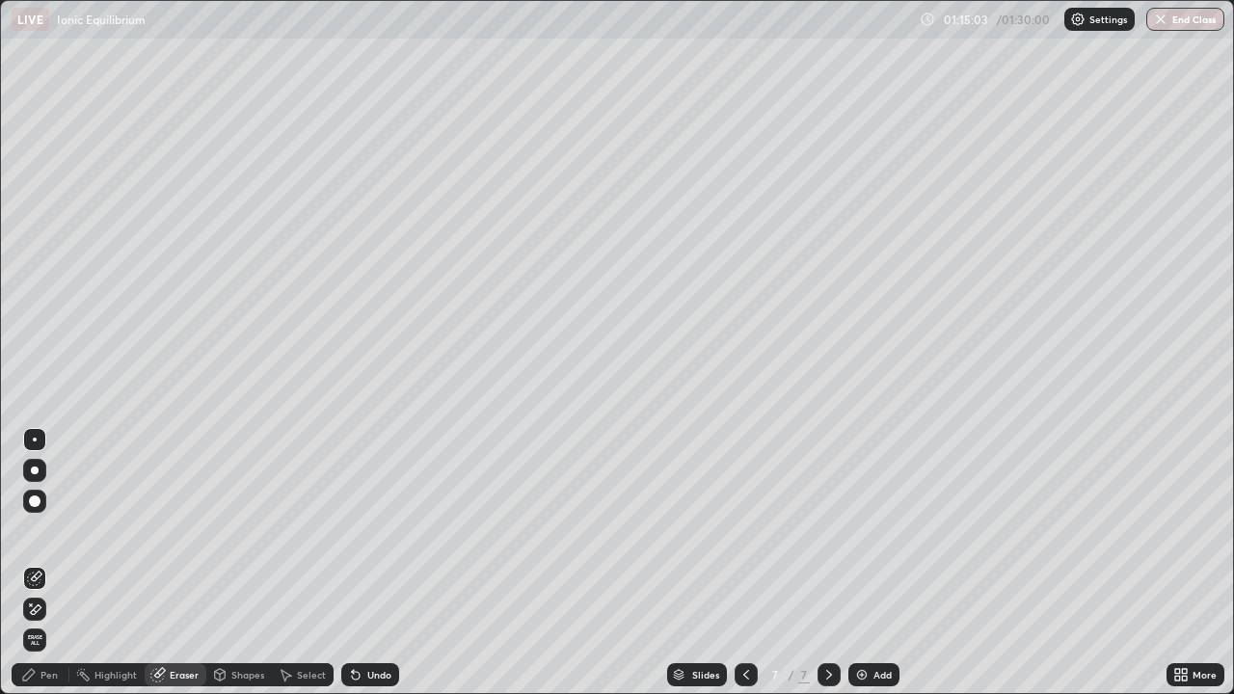
click at [62, 615] on div "Pen" at bounding box center [41, 674] width 58 height 23
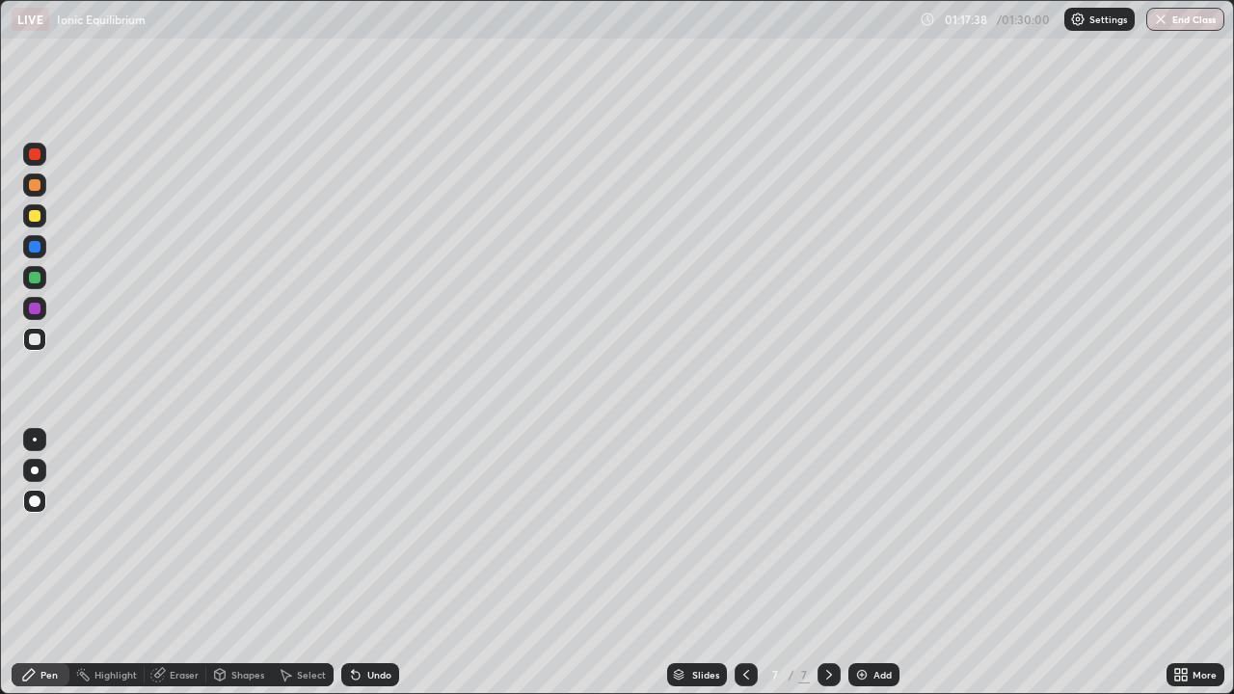
click at [41, 156] on div at bounding box center [34, 154] width 23 height 23
click at [875, 615] on div "Add" at bounding box center [882, 675] width 18 height 10
click at [36, 337] on div at bounding box center [35, 340] width 12 height 12
click at [36, 278] on div at bounding box center [35, 278] width 12 height 12
click at [170, 615] on div "Eraser" at bounding box center [184, 675] width 29 height 10
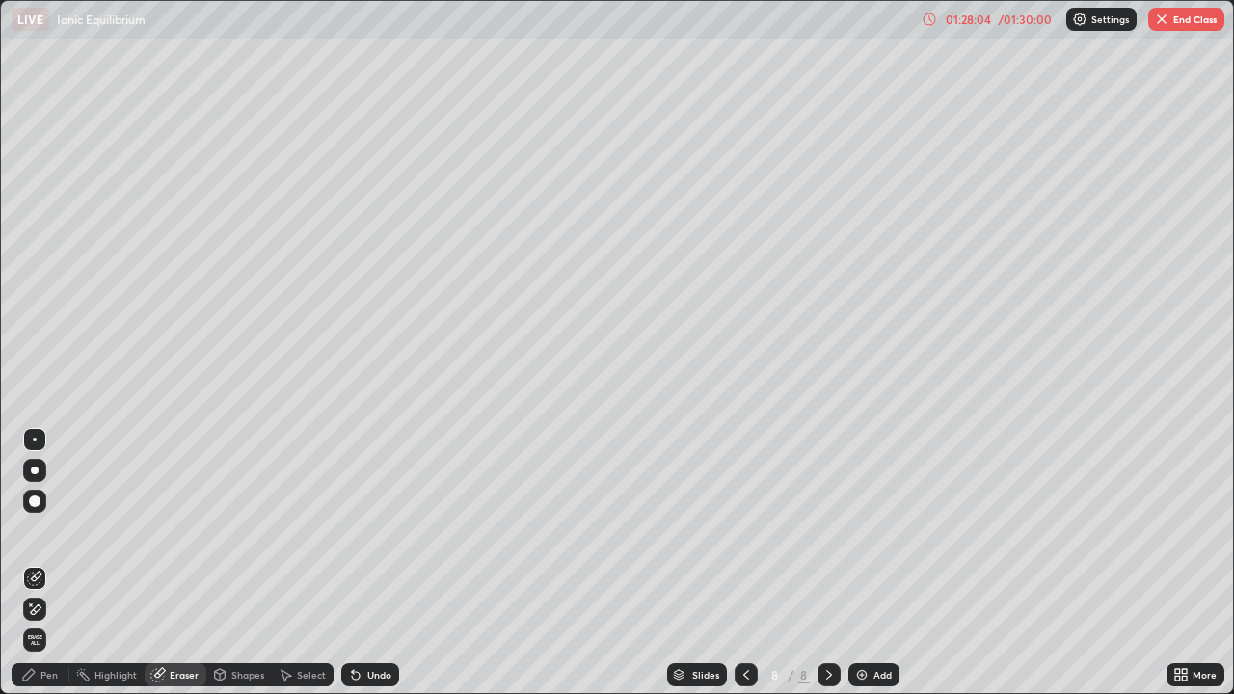
click at [50, 615] on div "Pen" at bounding box center [48, 675] width 17 height 10
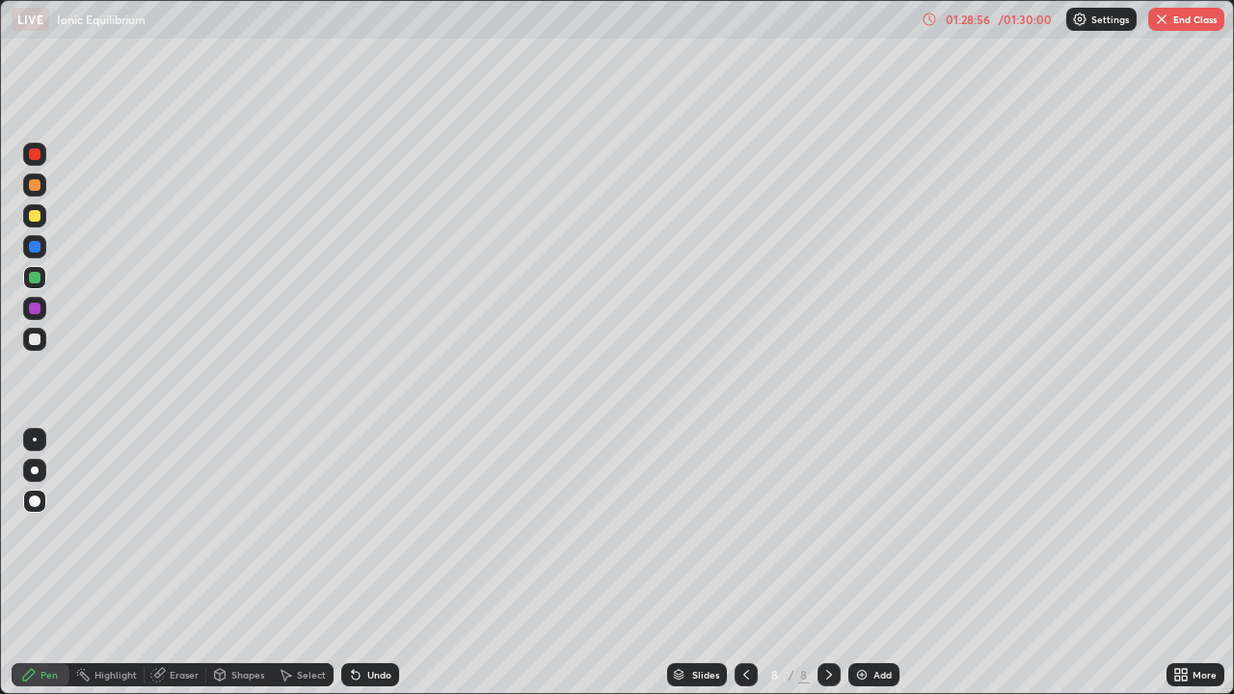
click at [174, 615] on div "Eraser" at bounding box center [184, 675] width 29 height 10
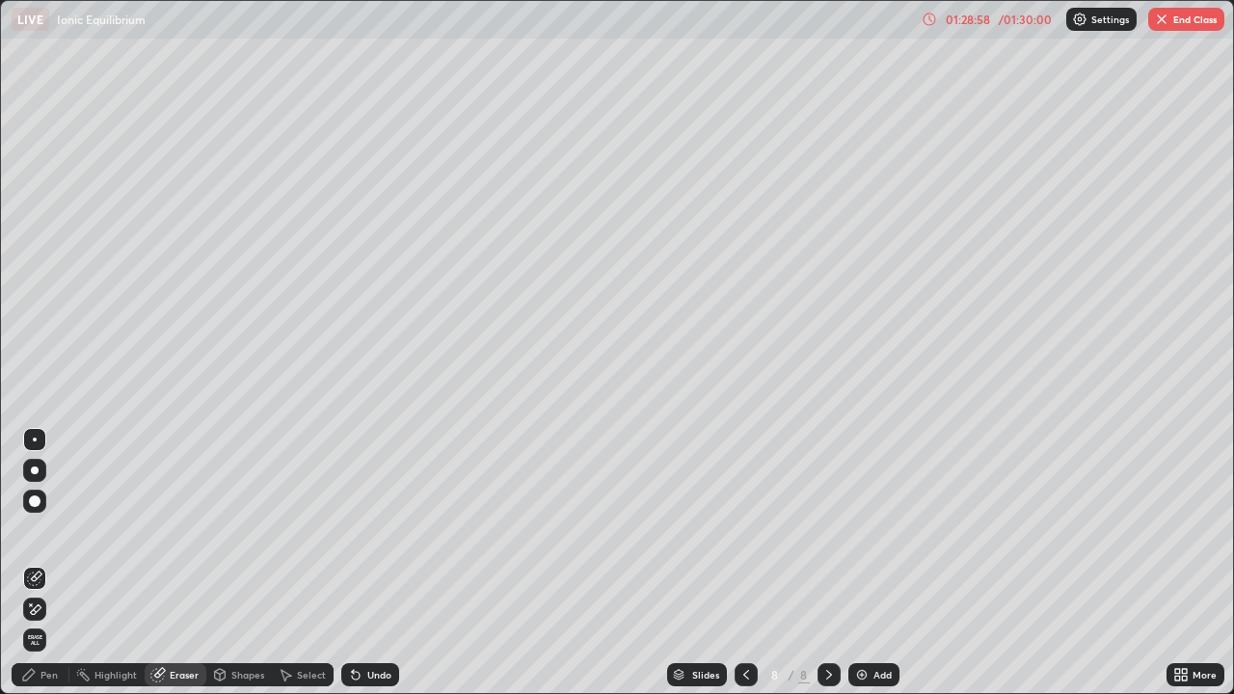
click at [56, 615] on div "Pen" at bounding box center [48, 675] width 17 height 10
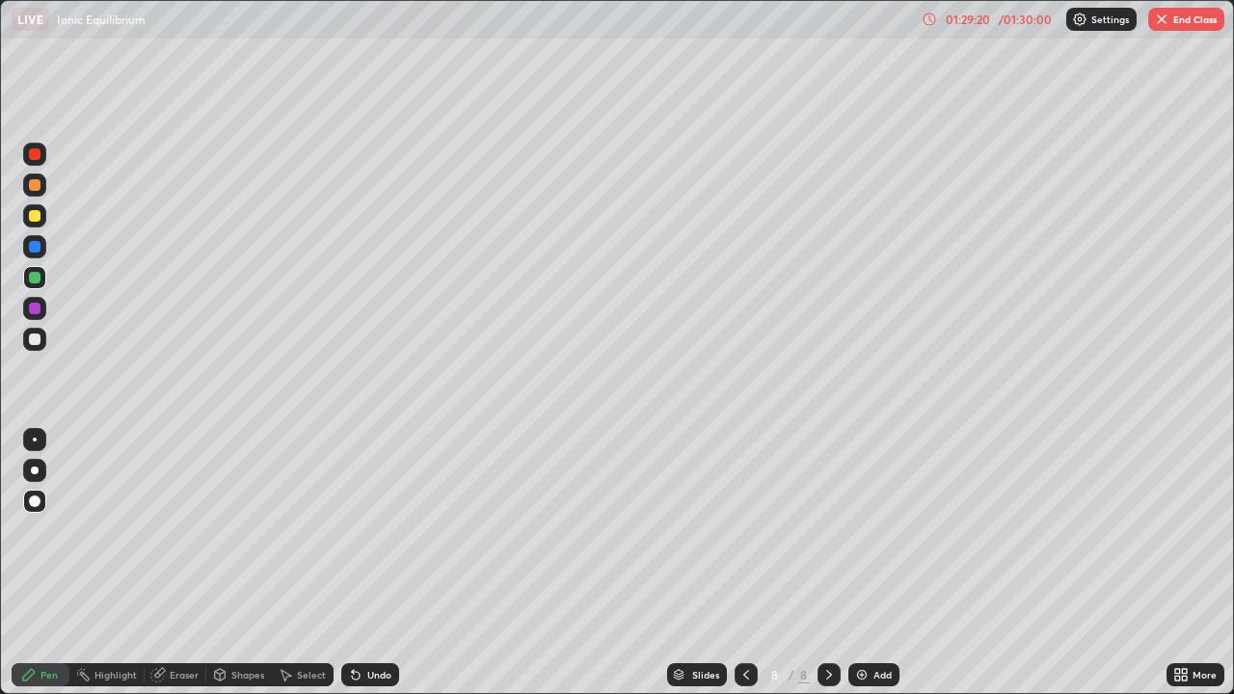
click at [1184, 17] on button "End Class" at bounding box center [1186, 19] width 76 height 23
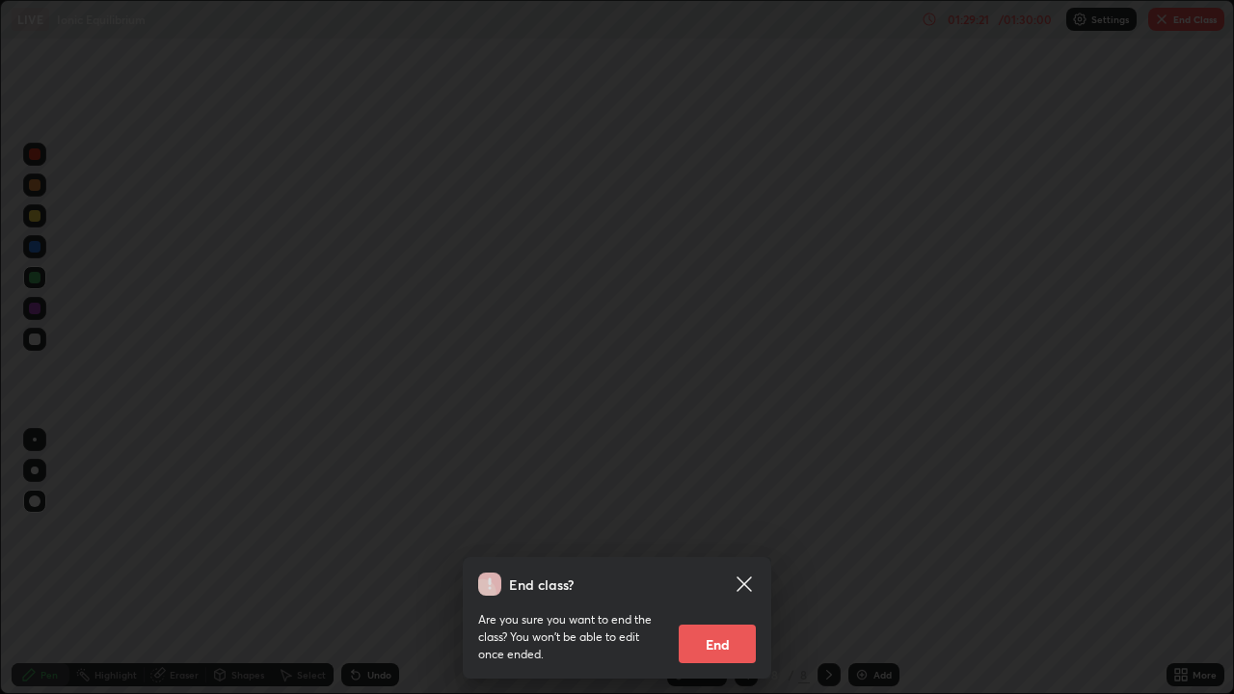
click at [722, 615] on button "End" at bounding box center [717, 644] width 77 height 39
